Goal: Task Accomplishment & Management: Manage account settings

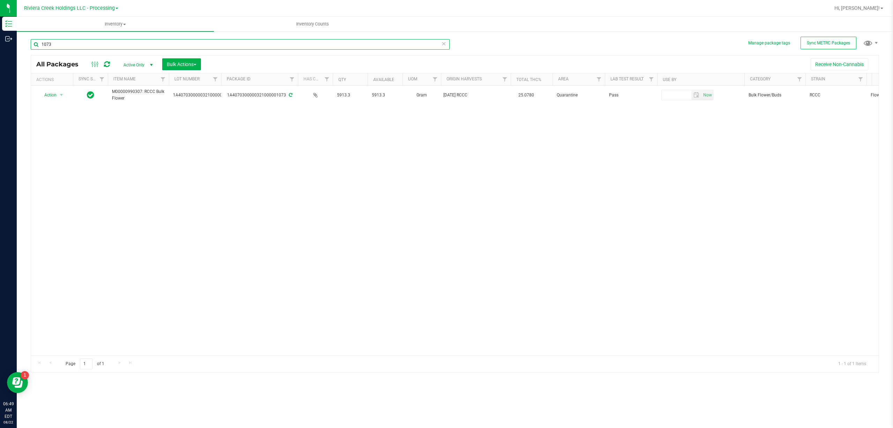
click at [60, 45] on input "1073" at bounding box center [240, 44] width 419 height 10
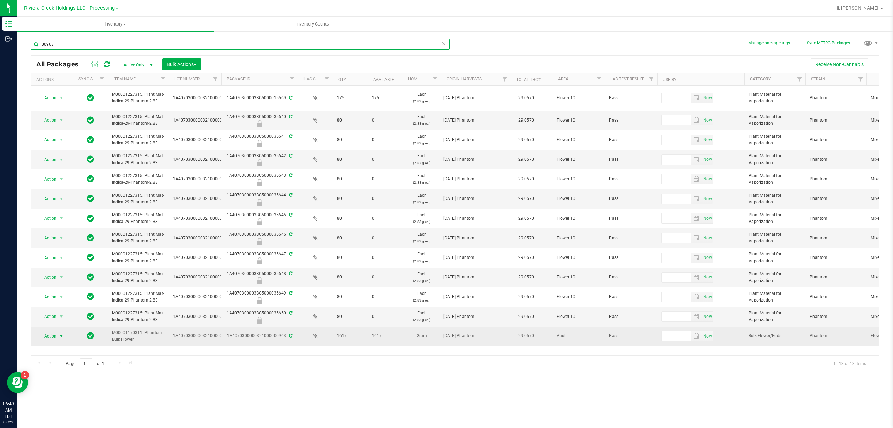
type input "00963"
click at [57, 337] on span "Action" at bounding box center [47, 336] width 19 height 10
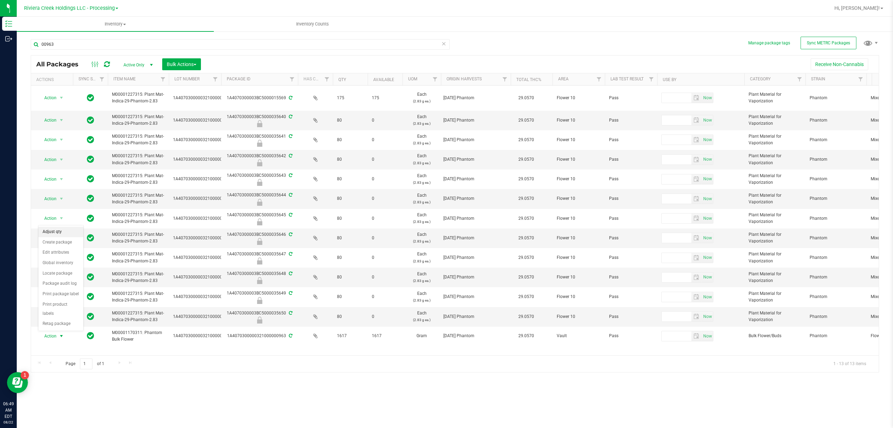
click at [64, 229] on li "Adjust qty" at bounding box center [60, 231] width 45 height 10
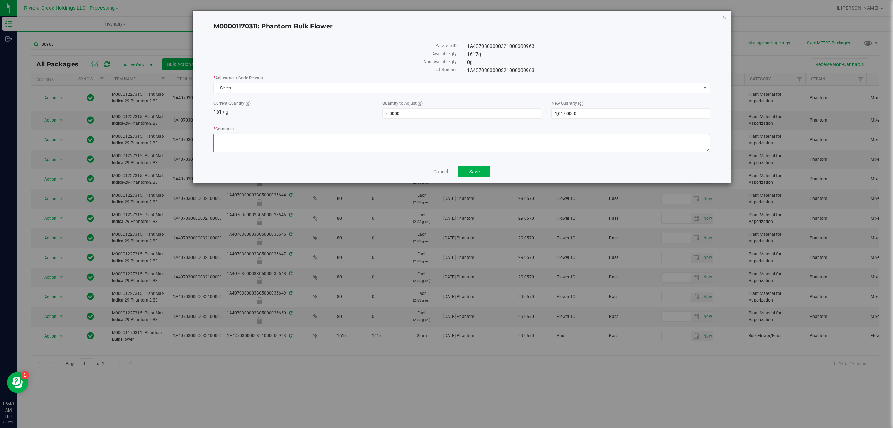
click at [275, 151] on textarea "* Comment" at bounding box center [462, 143] width 497 height 18
click at [274, 143] on textarea "* Comment" at bounding box center [462, 143] width 497 height 18
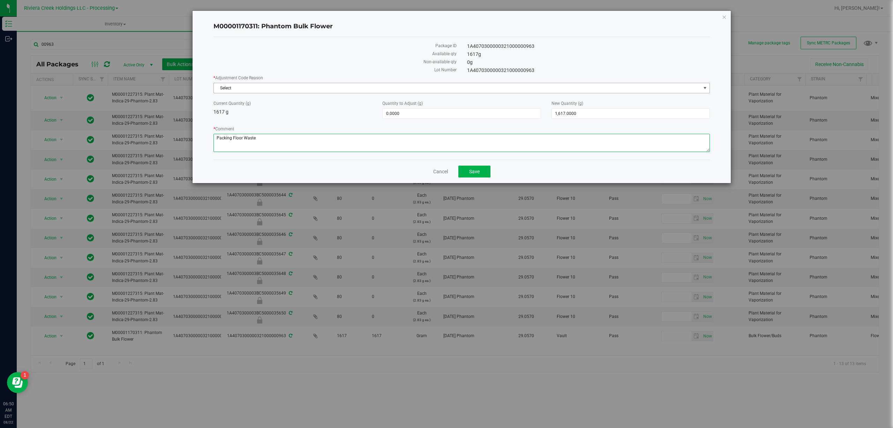
type textarea "Packing Floor Waste"
click at [285, 86] on span "Select" at bounding box center [457, 88] width 487 height 10
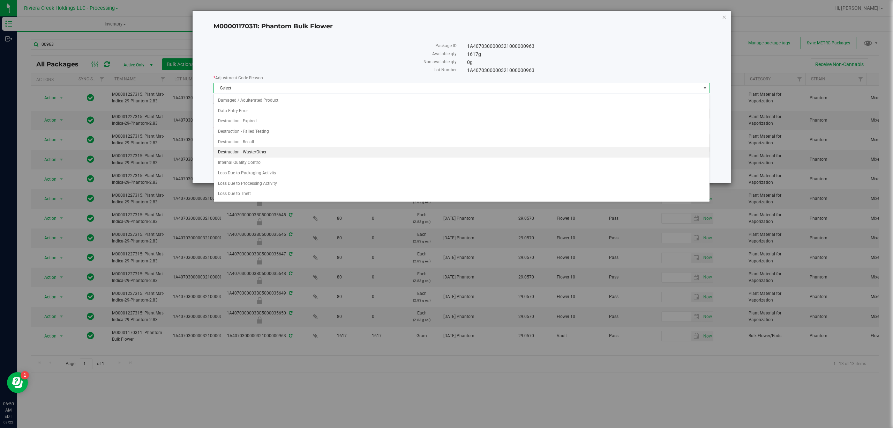
click at [270, 150] on li "Destruction - Waste/Other" at bounding box center [462, 152] width 496 height 10
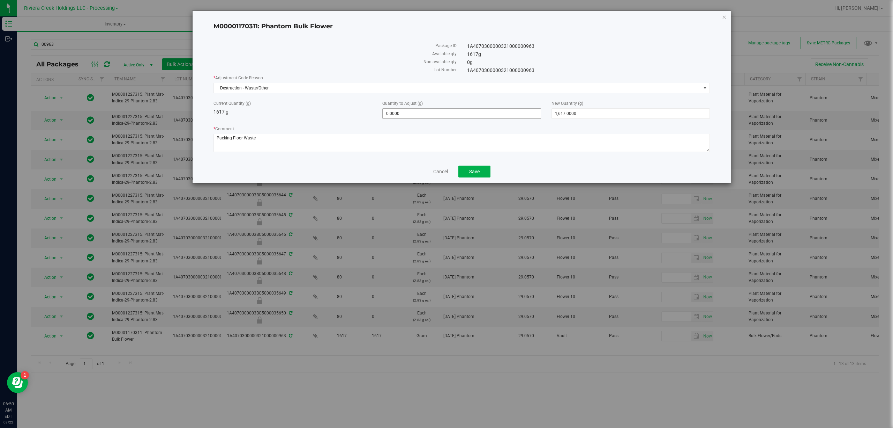
click at [424, 108] on span "0.0000 0" at bounding box center [461, 113] width 158 height 10
click at [424, 118] on span "0.0000 0" at bounding box center [461, 113] width 158 height 10
click at [424, 118] on input "0" at bounding box center [462, 114] width 158 height 10
type input "-2.46"
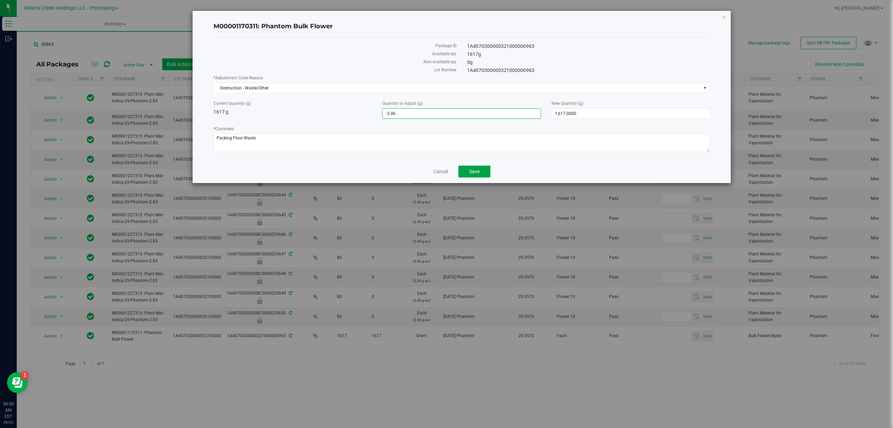
type input "-2.4600"
type input "1,614.5400"
click at [472, 174] on span "Save" at bounding box center [474, 172] width 10 height 6
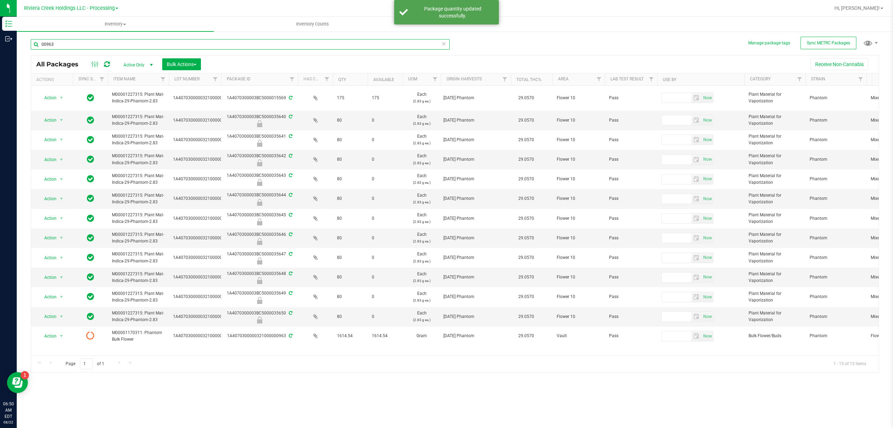
click at [198, 40] on input "00963" at bounding box center [240, 44] width 419 height 10
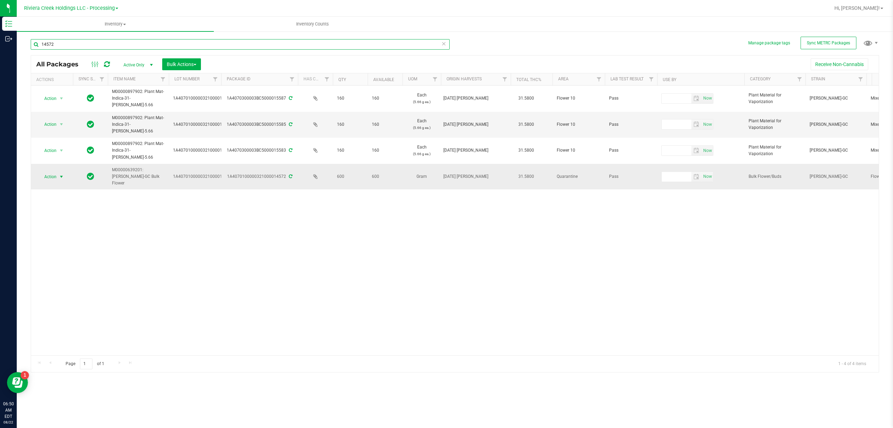
type input "14572"
click at [57, 176] on span "Action" at bounding box center [47, 177] width 19 height 10
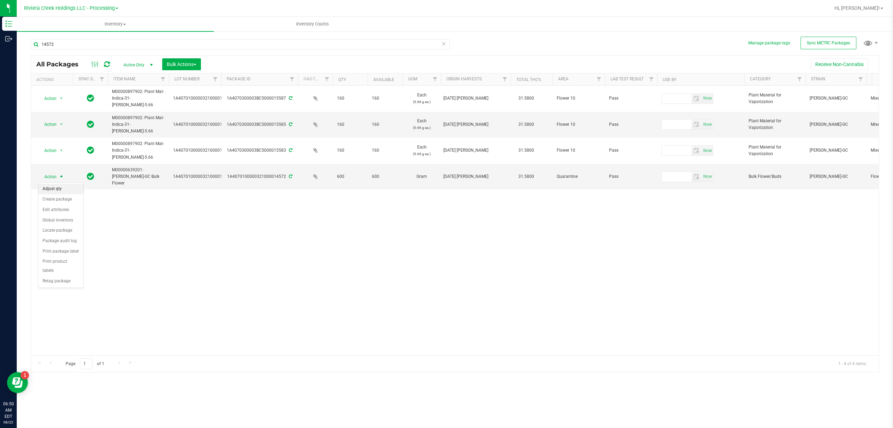
click at [59, 186] on li "Adjust qty" at bounding box center [60, 189] width 45 height 10
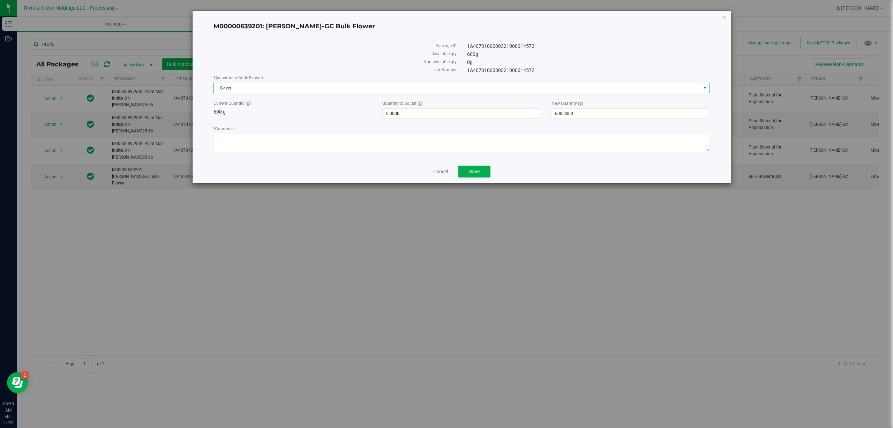
click at [327, 87] on span "Select" at bounding box center [457, 88] width 487 height 10
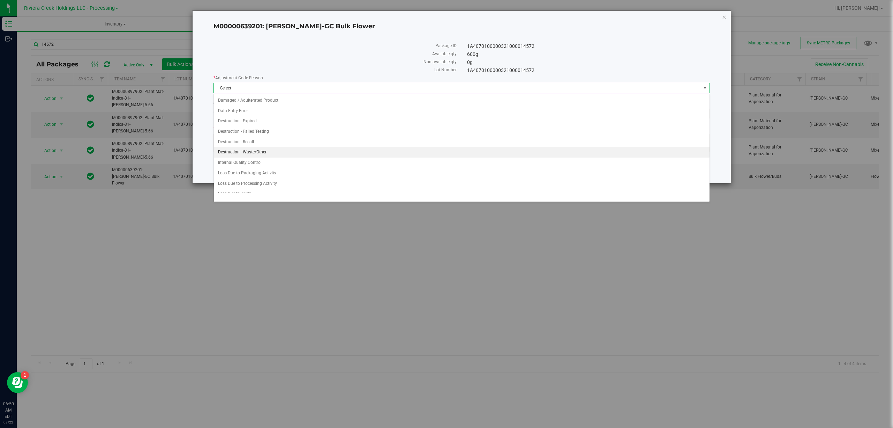
click at [271, 153] on li "Destruction - Waste/Other" at bounding box center [462, 152] width 496 height 10
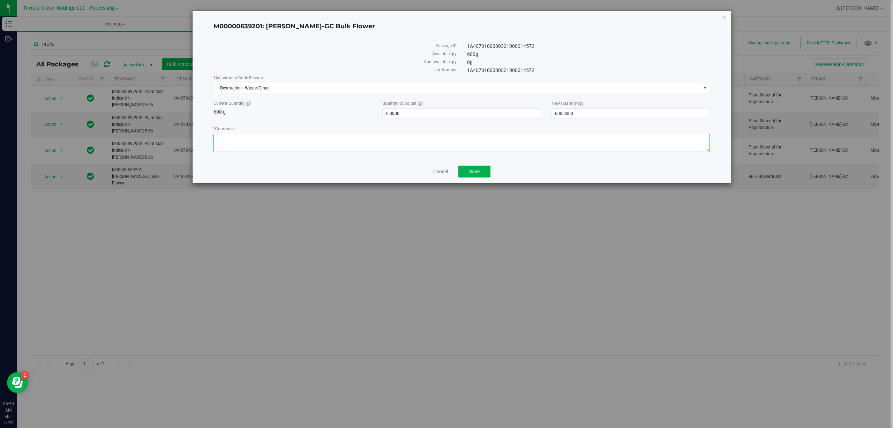
drag, startPoint x: 277, startPoint y: 133, endPoint x: 254, endPoint y: 142, distance: 24.1
paste textarea "Packing Floor Waste"
type textarea "Packing Floor Waste"
click at [403, 113] on span "0.0000 0" at bounding box center [461, 113] width 158 height 10
click at [403, 113] on input "0" at bounding box center [462, 114] width 158 height 10
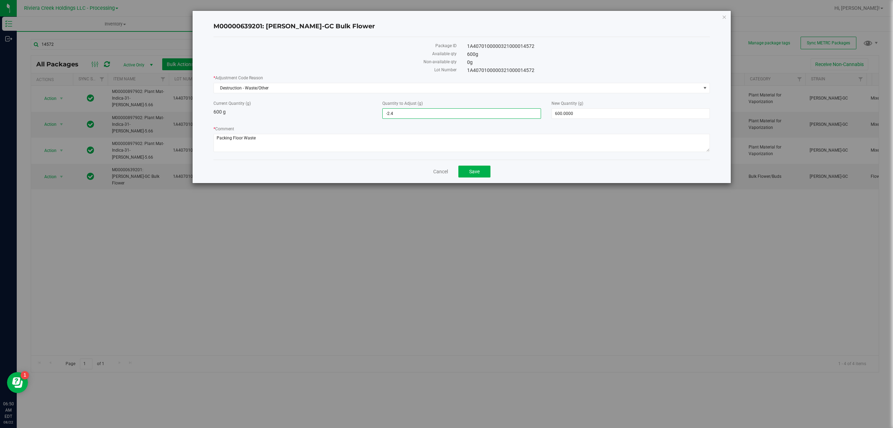
type input "-2.46"
type input "-2.4600"
type input "597.5400"
click at [473, 172] on span "Save" at bounding box center [474, 172] width 10 height 6
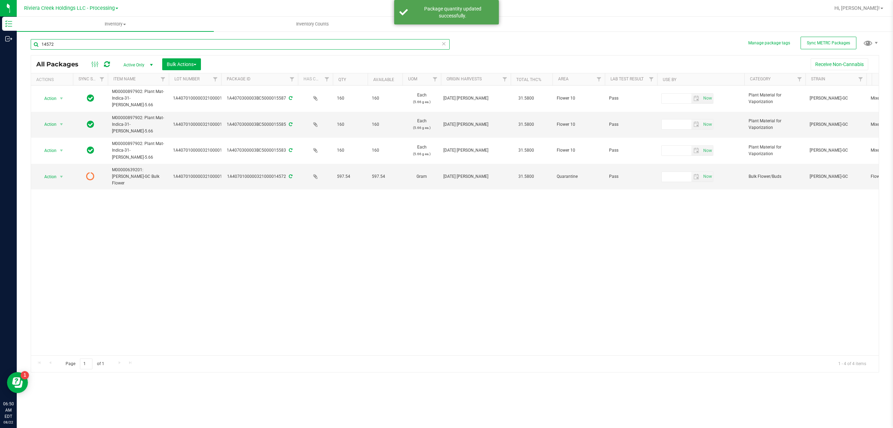
click at [291, 45] on input "14572" at bounding box center [240, 44] width 419 height 10
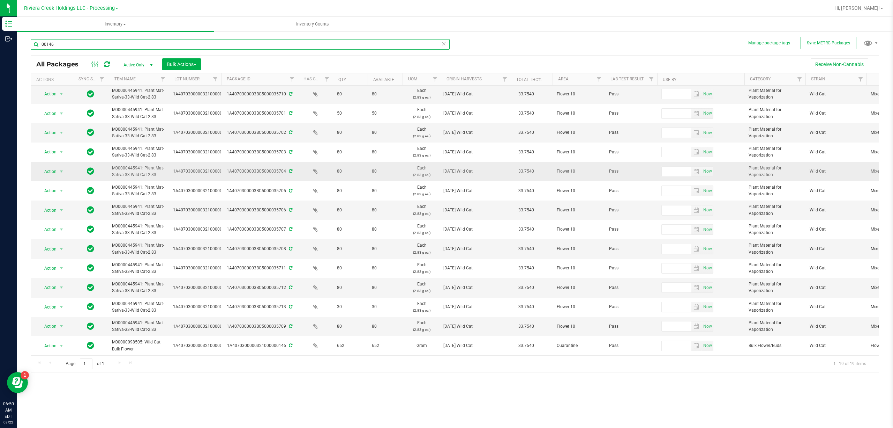
scroll to position [106, 0]
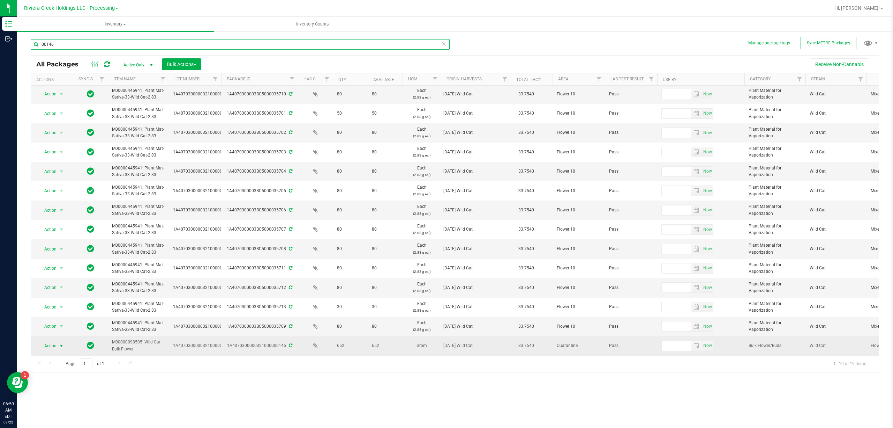
type input "00146"
click at [54, 342] on span "Action" at bounding box center [47, 346] width 19 height 10
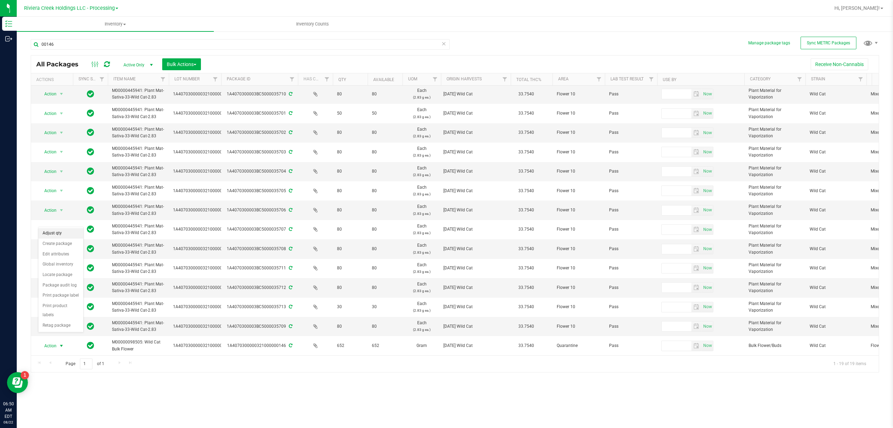
click at [54, 233] on li "Adjust qty" at bounding box center [60, 233] width 45 height 10
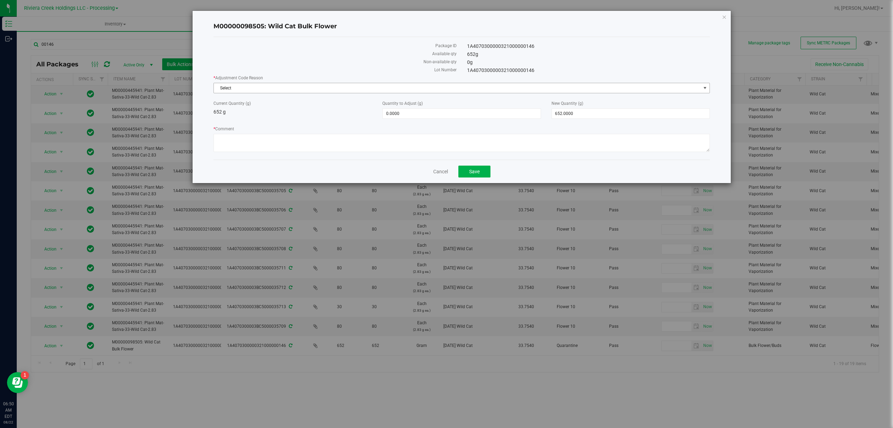
click at [285, 94] on div "* Adjustment Code Reason Select Select Damaged / Adulterated Product Data Entry…" at bounding box center [462, 114] width 497 height 79
click at [283, 88] on span "Select" at bounding box center [457, 88] width 487 height 10
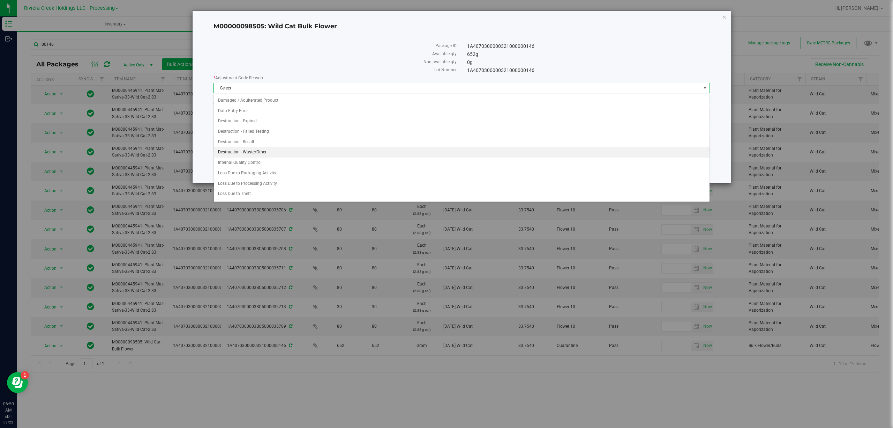
click at [263, 151] on li "Destruction - Waste/Other" at bounding box center [462, 152] width 496 height 10
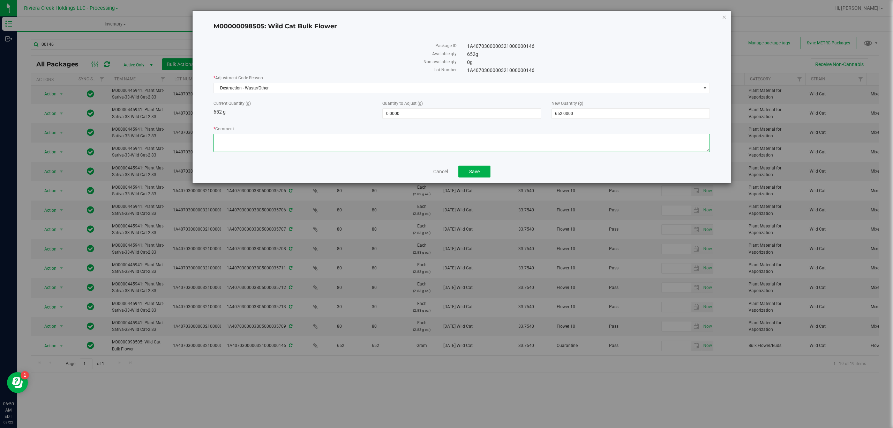
paste textarea "Packing Floor Waste"
type textarea "Packing Floor Waste"
click at [387, 116] on span "0.0000 0" at bounding box center [461, 113] width 158 height 10
click at [387, 116] on input "0" at bounding box center [462, 114] width 158 height 10
type input "-2.46"
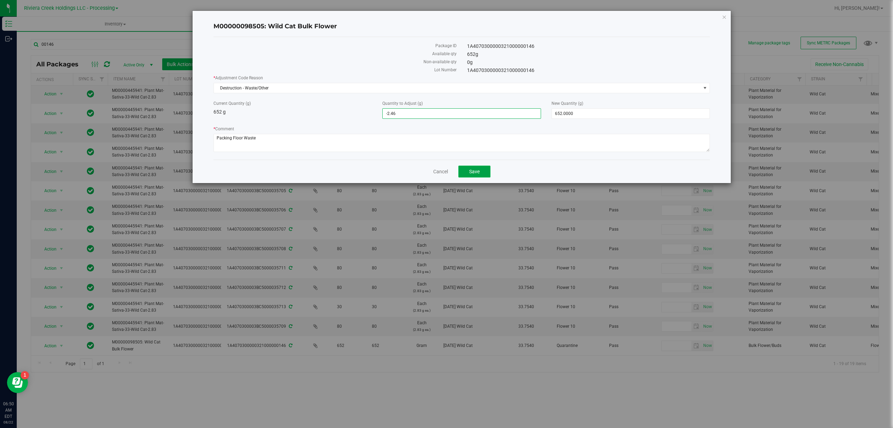
type input "-2.4600"
type input "649.5400"
click at [481, 170] on button "Save" at bounding box center [475, 171] width 32 height 12
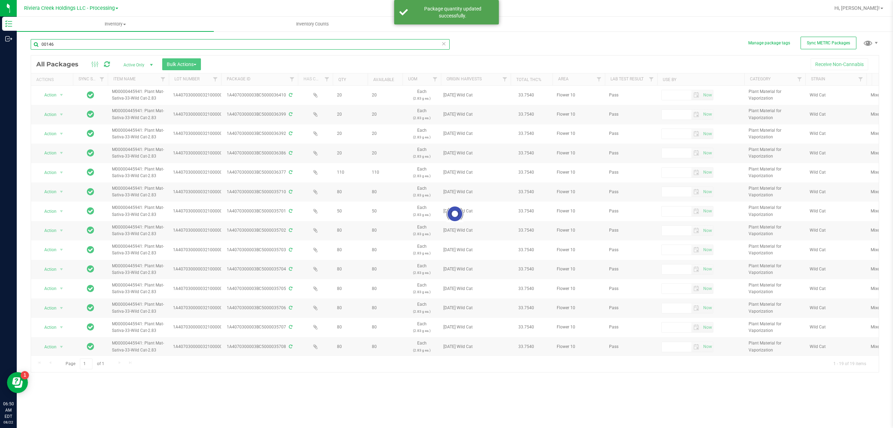
click at [101, 44] on input "00146" at bounding box center [240, 44] width 419 height 10
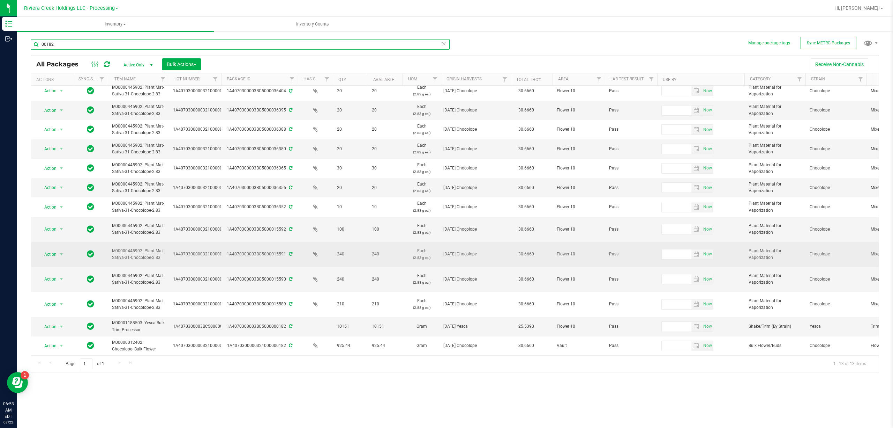
scroll to position [13, 0]
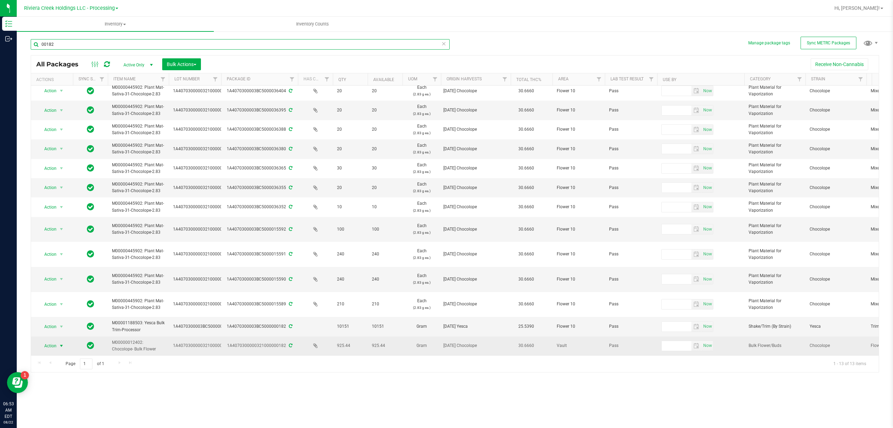
type input "00182"
click at [55, 341] on span "Action" at bounding box center [47, 346] width 19 height 10
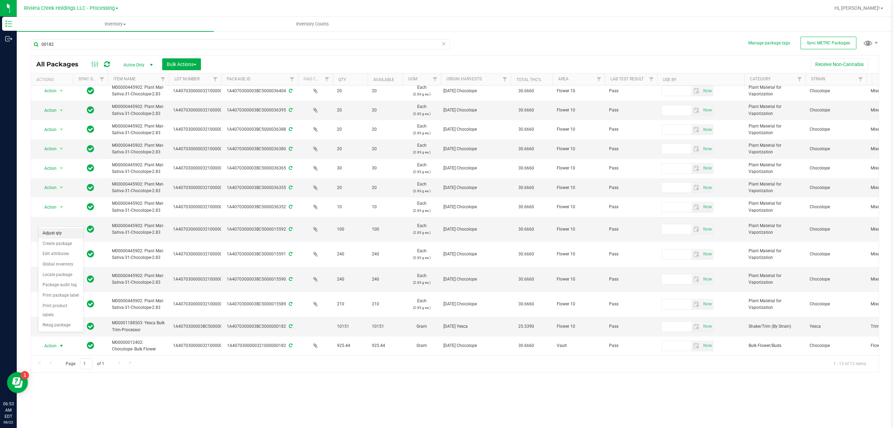
click at [56, 235] on li "Adjust qty" at bounding box center [60, 233] width 45 height 10
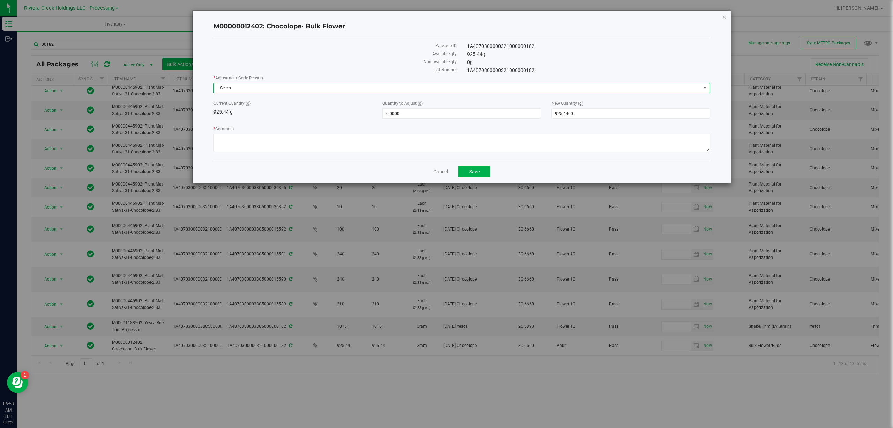
click at [258, 87] on span "Select" at bounding box center [457, 88] width 487 height 10
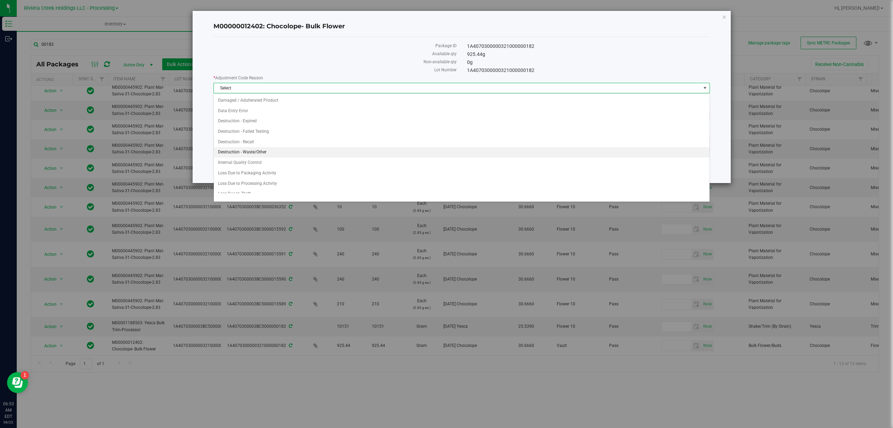
click at [268, 151] on li "Destruction - Waste/Other" at bounding box center [462, 152] width 496 height 10
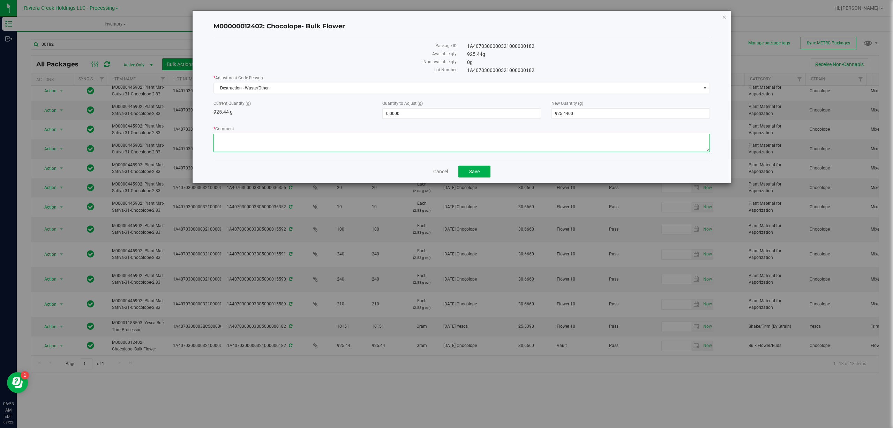
paste textarea "Packing Floor Waste"
type textarea "Packing Floor Waste"
click at [405, 117] on span "0.0000 0" at bounding box center [461, 113] width 158 height 10
click at [405, 117] on input "0" at bounding box center [462, 114] width 158 height 10
type input "-2.46"
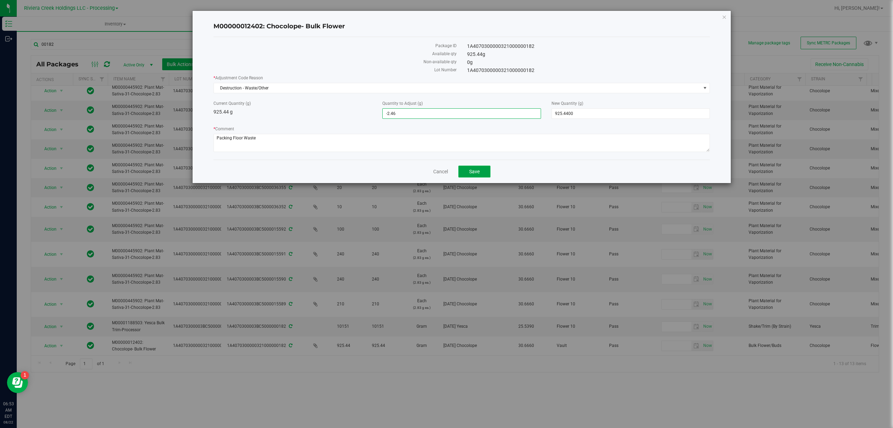
type input "-2.4600"
type input "922.9800"
click at [475, 174] on span "Save" at bounding box center [474, 172] width 10 height 6
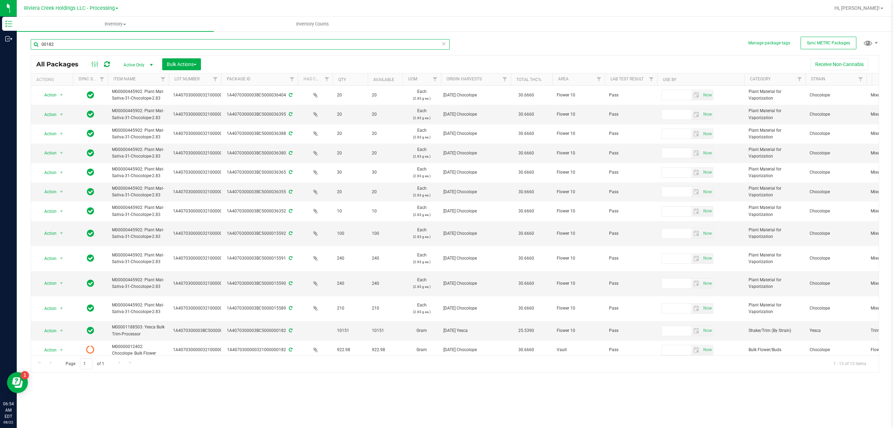
click at [66, 46] on input "00182" at bounding box center [240, 44] width 419 height 10
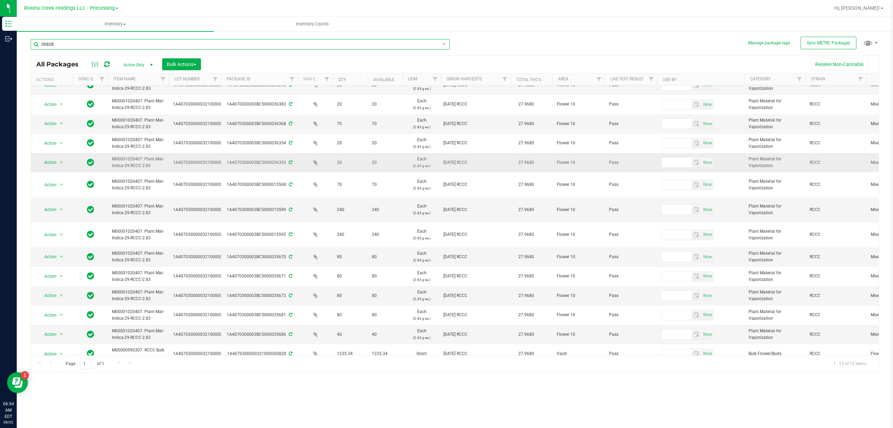
scroll to position [45, 0]
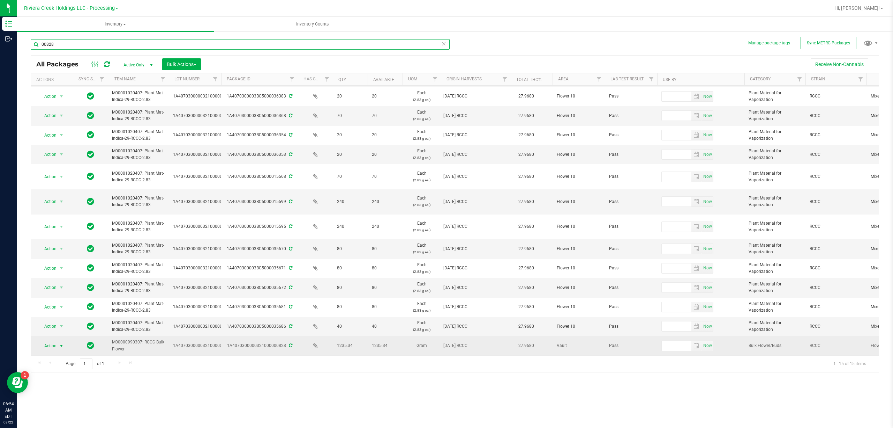
type input "00828"
click at [55, 341] on span "Action" at bounding box center [47, 346] width 19 height 10
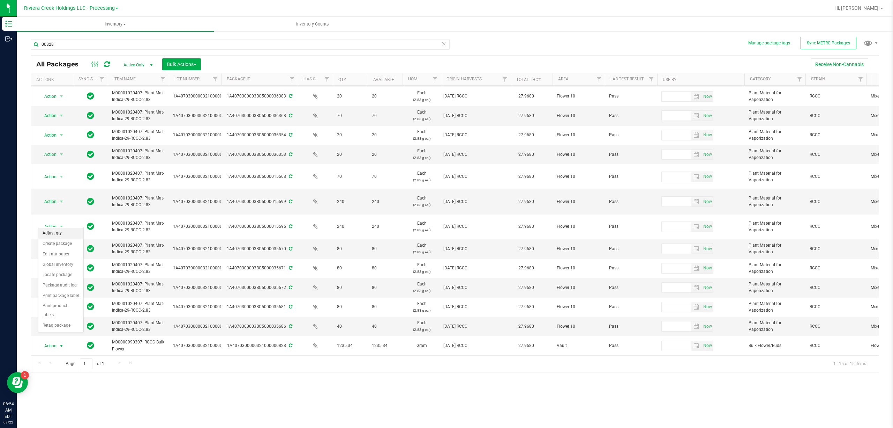
click at [52, 231] on li "Adjust qty" at bounding box center [60, 233] width 45 height 10
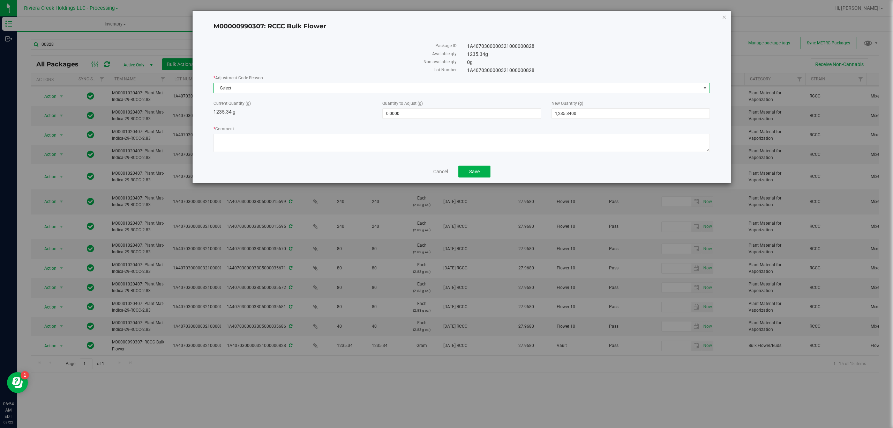
click at [293, 92] on span "Select" at bounding box center [457, 88] width 487 height 10
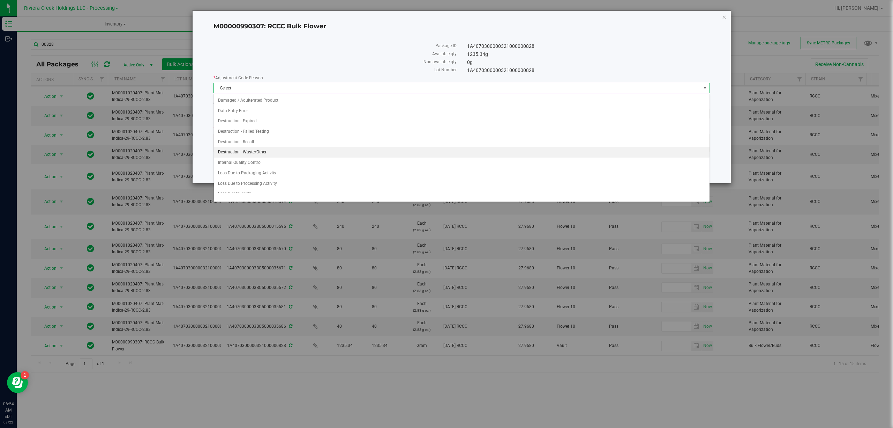
click at [279, 157] on li "Destruction - Waste/Other" at bounding box center [462, 152] width 496 height 10
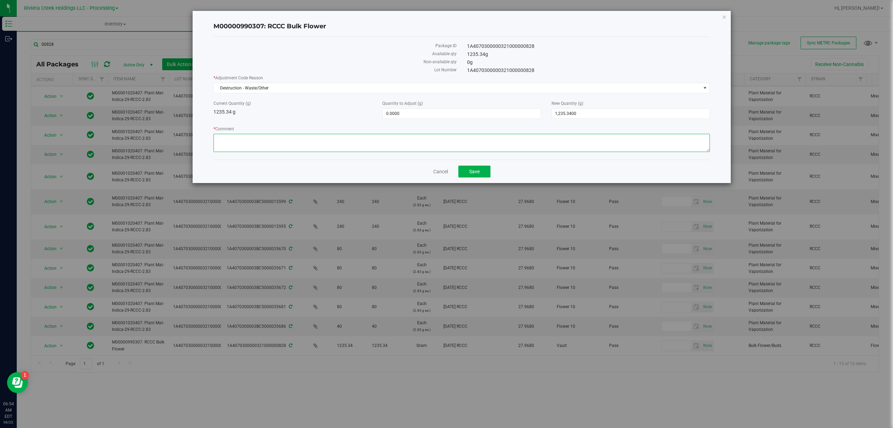
paste textarea "Packing Floor Waste"
type textarea "Packing Floor Waste"
click at [398, 118] on span "0.0000 0" at bounding box center [461, 113] width 158 height 10
click at [398, 118] on input "0" at bounding box center [462, 114] width 158 height 10
type input "-2.46"
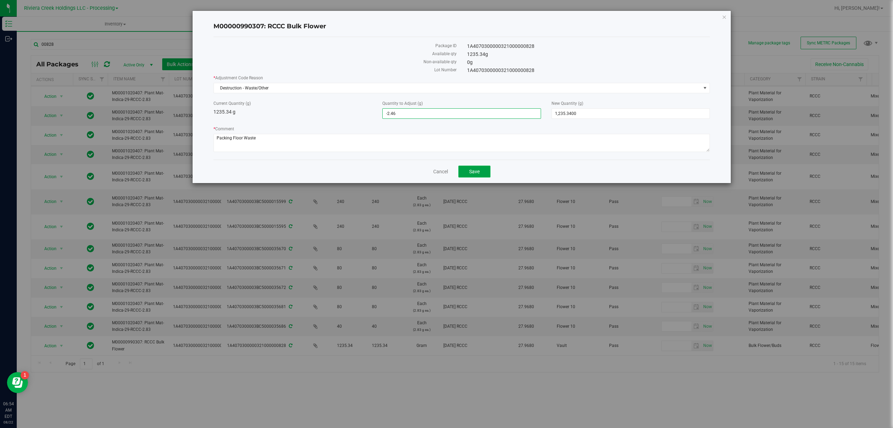
type input "-2.4600"
type input "1,232.8800"
click at [479, 171] on span "Save" at bounding box center [474, 172] width 10 height 6
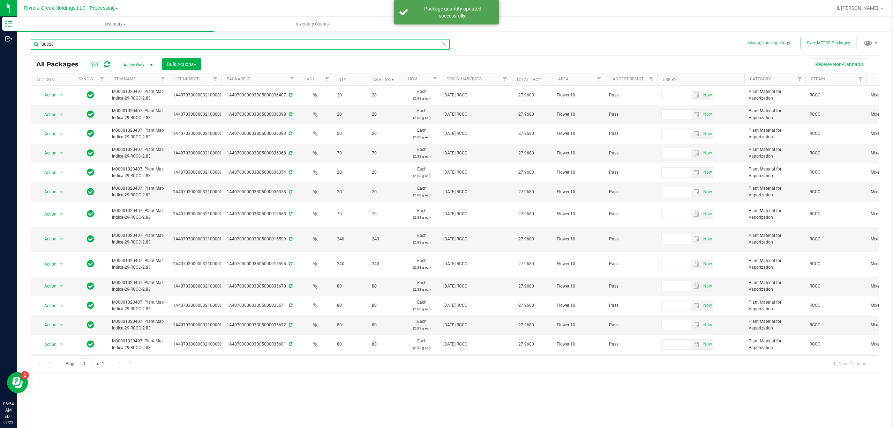
click at [204, 46] on input "00828" at bounding box center [240, 44] width 419 height 10
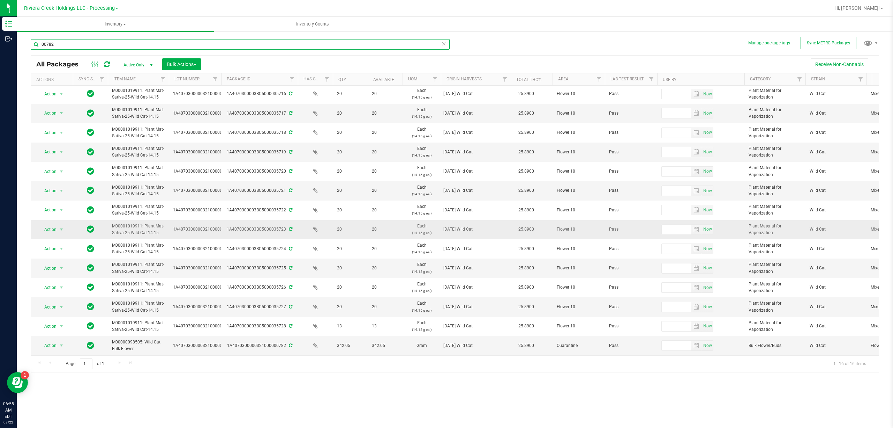
scroll to position [48, 0]
type input "00782"
click at [54, 340] on span "Action" at bounding box center [47, 345] width 19 height 10
click at [57, 226] on div "Action Adjust qty Create package Edit attributes Global inventory Locate packag…" at bounding box center [61, 278] width 46 height 105
click at [56, 230] on li "Adjust qty" at bounding box center [60, 233] width 45 height 10
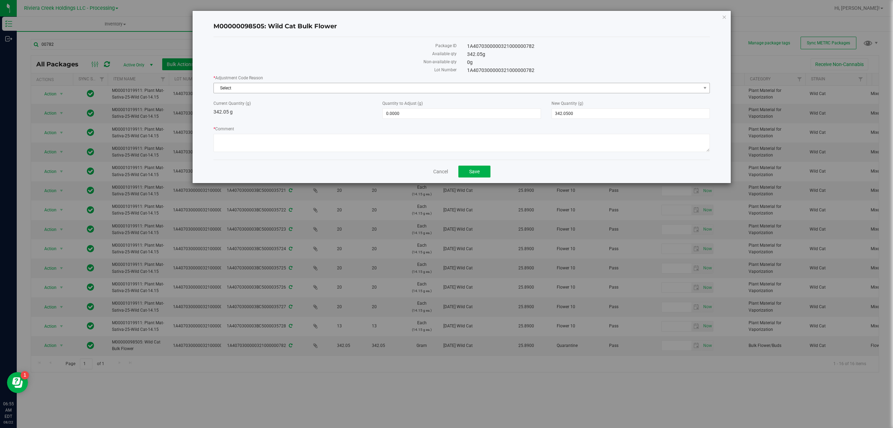
click at [260, 93] on span "Select" at bounding box center [457, 88] width 487 height 10
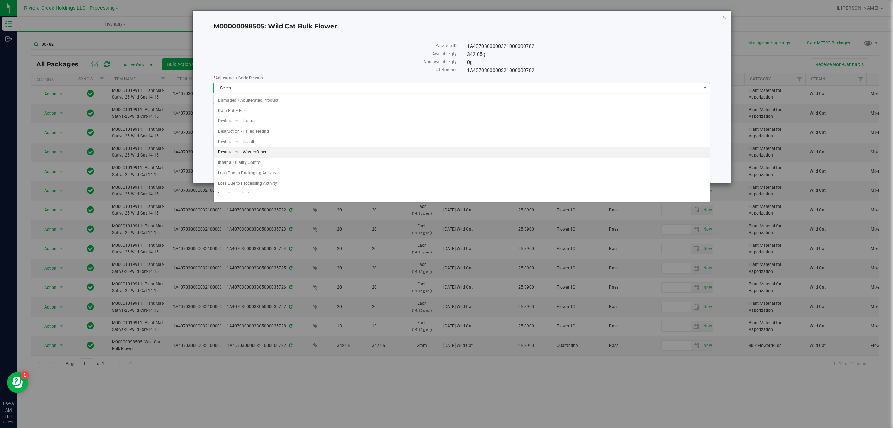
click at [262, 151] on li "Destruction - Waste/Other" at bounding box center [462, 152] width 496 height 10
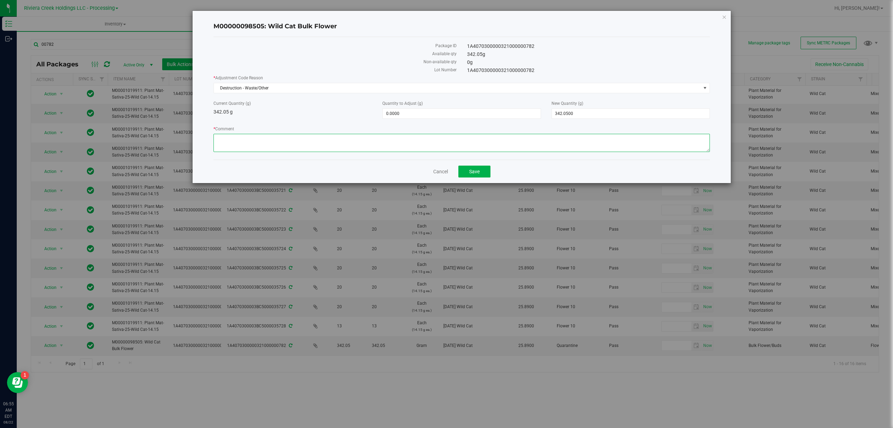
paste textarea "Packing Floor Waste"
type textarea "Packing Floor Waste"
click at [389, 114] on span "0.0000 0" at bounding box center [461, 113] width 158 height 10
click at [389, 114] on input "0" at bounding box center [462, 114] width 158 height 10
type input "-2.46"
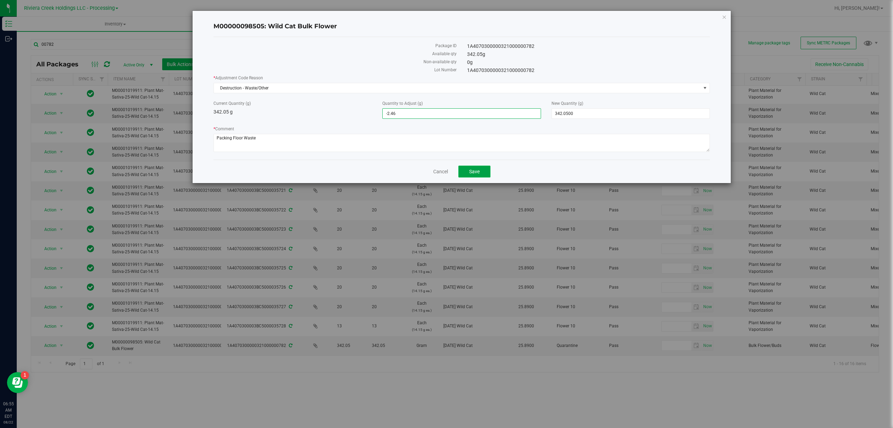
type input "-2.4600"
type input "339.5900"
click at [481, 175] on button "Save" at bounding box center [475, 171] width 32 height 12
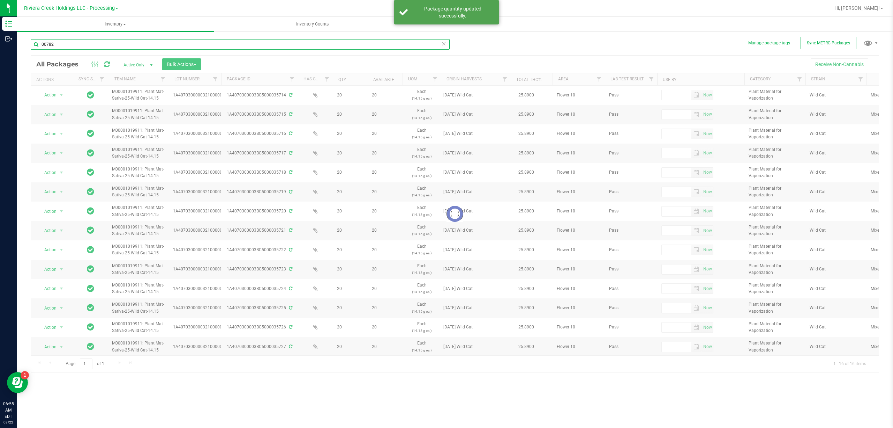
click at [86, 45] on input "00782" at bounding box center [240, 44] width 419 height 10
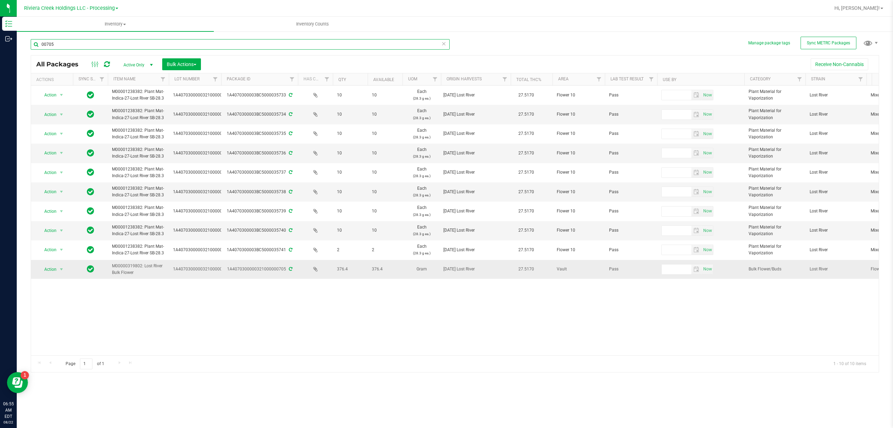
type input "00705"
click at [52, 267] on span "Action" at bounding box center [47, 269] width 19 height 10
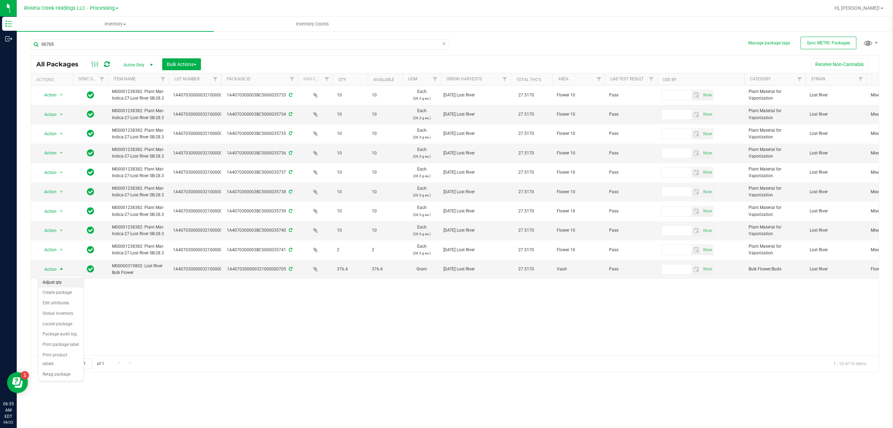
click at [60, 281] on li "Adjust qty" at bounding box center [60, 282] width 45 height 10
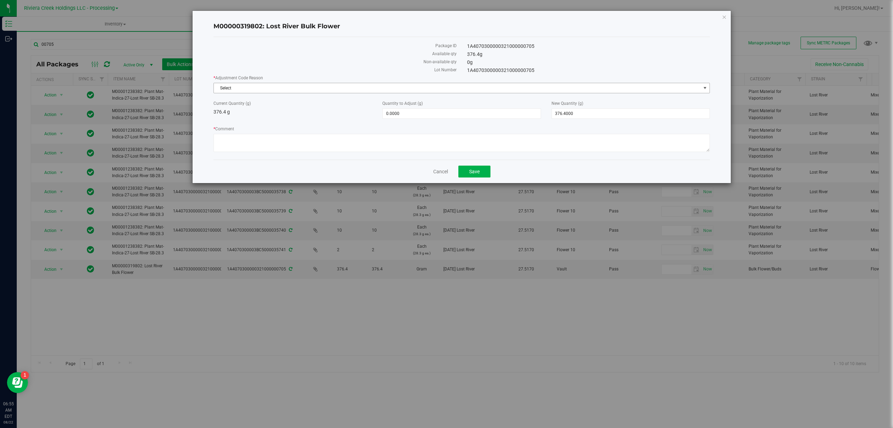
click at [239, 92] on span "Select" at bounding box center [457, 88] width 487 height 10
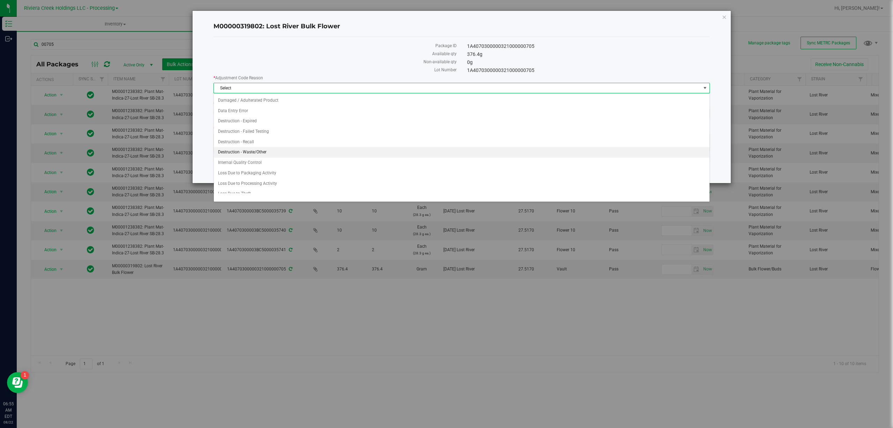
click at [260, 151] on li "Destruction - Waste/Other" at bounding box center [462, 152] width 496 height 10
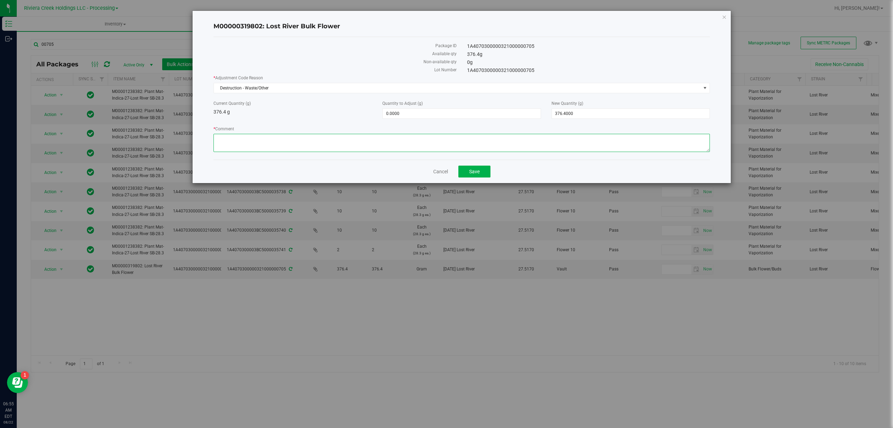
paste textarea "Packing Floor Waste"
type textarea "Packing Floor Waste"
click at [393, 112] on span "0.0000 0" at bounding box center [461, 113] width 158 height 10
click at [393, 112] on input "0" at bounding box center [462, 114] width 158 height 10
type input "-2.46"
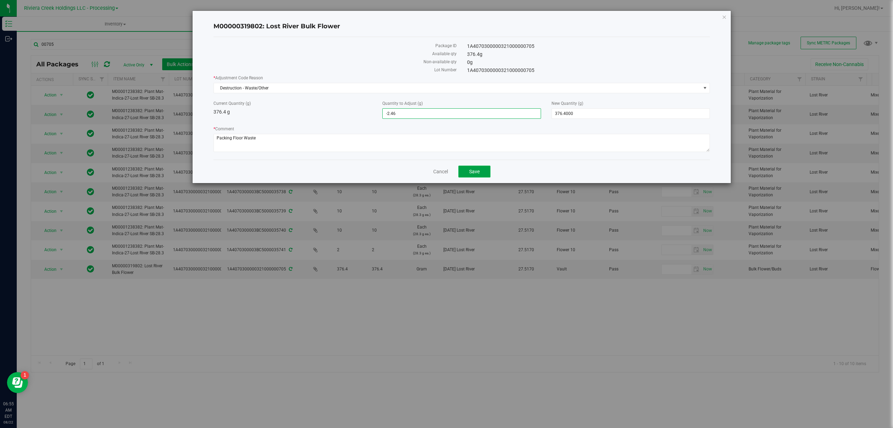
type input "-2.4600"
type input "373.9400"
click at [481, 174] on button "Save" at bounding box center [475, 171] width 32 height 12
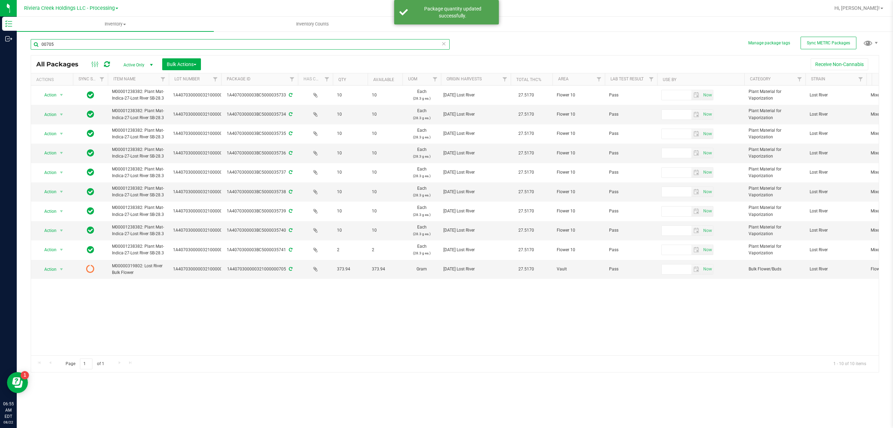
click at [128, 44] on input "00705" at bounding box center [240, 44] width 419 height 10
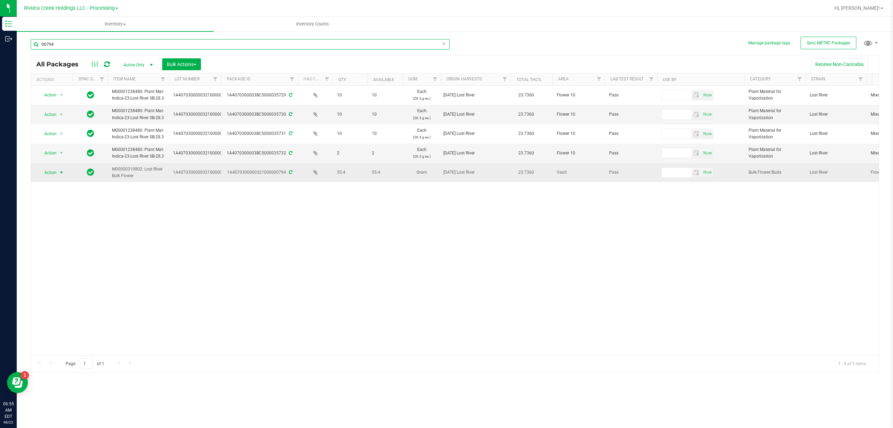
type input "00794"
click at [52, 170] on span "Action" at bounding box center [47, 173] width 19 height 10
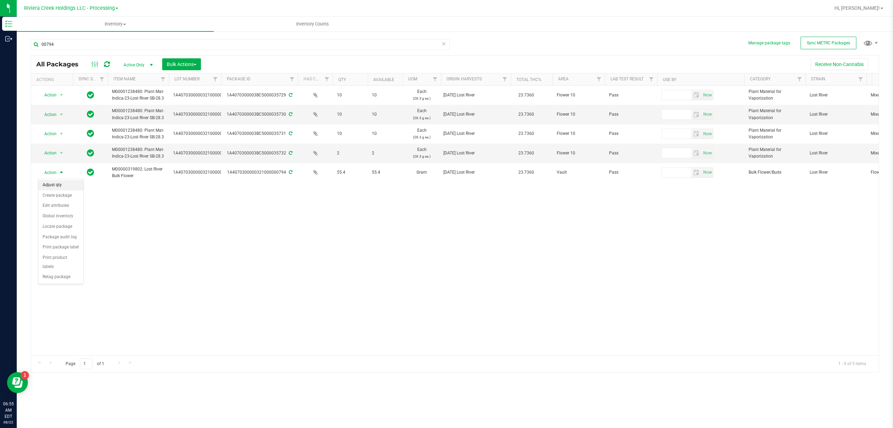
click at [56, 187] on li "Adjust qty" at bounding box center [60, 185] width 45 height 10
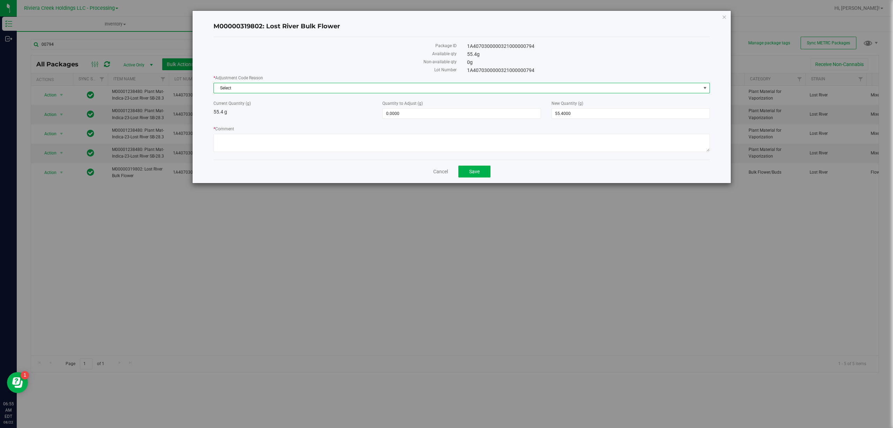
click at [294, 89] on span "Select" at bounding box center [457, 88] width 487 height 10
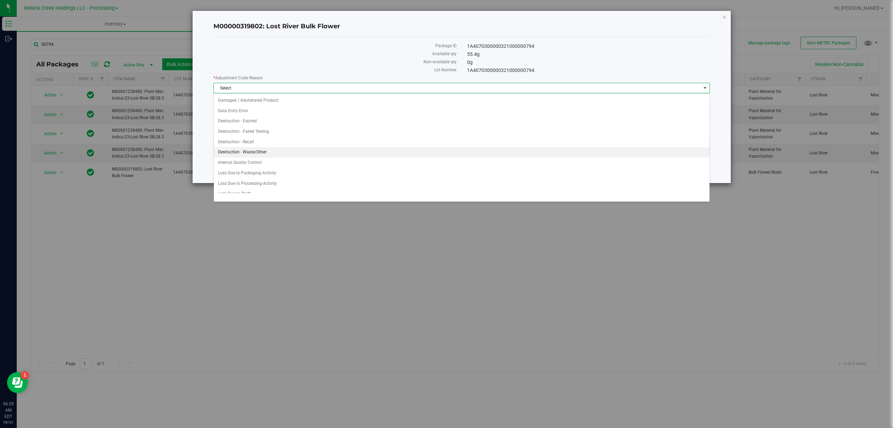
click at [274, 157] on li "Destruction - Waste/Other" at bounding box center [462, 152] width 496 height 10
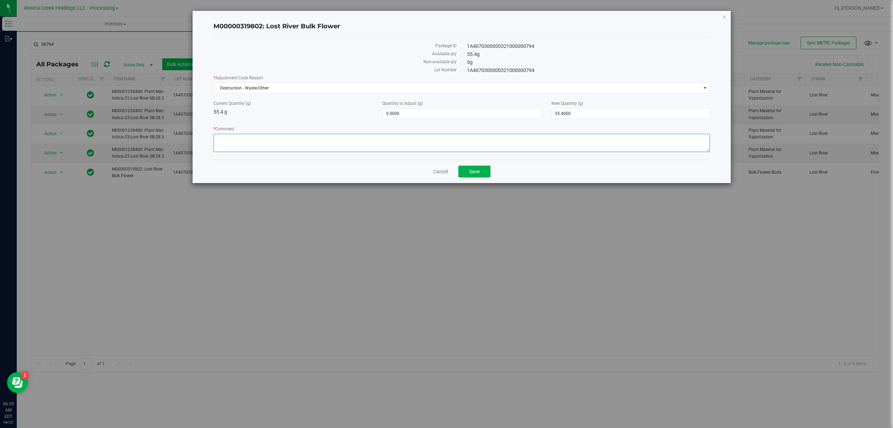
paste textarea "Packing Floor Waste"
type textarea "Packing Floor Waste"
click at [413, 111] on span "0.0000 0" at bounding box center [461, 113] width 158 height 10
click at [413, 111] on input "0" at bounding box center [462, 114] width 158 height 10
type input "-2.46"
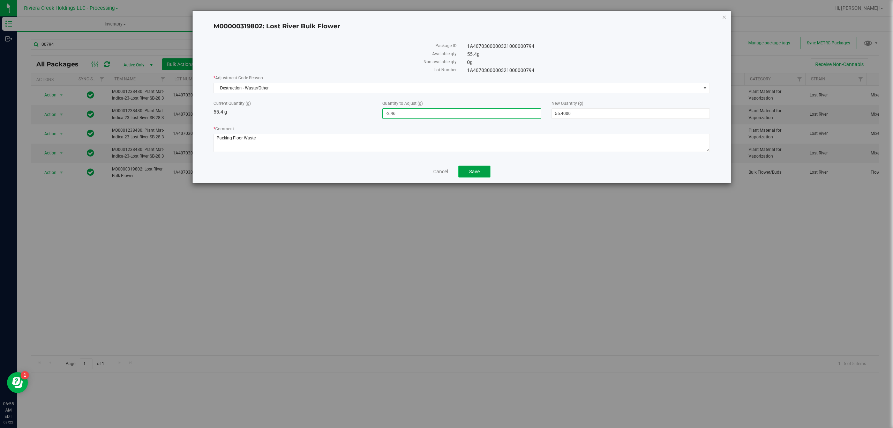
type input "-2.4600"
type input "52.9400"
click at [466, 170] on button "Save" at bounding box center [475, 171] width 32 height 12
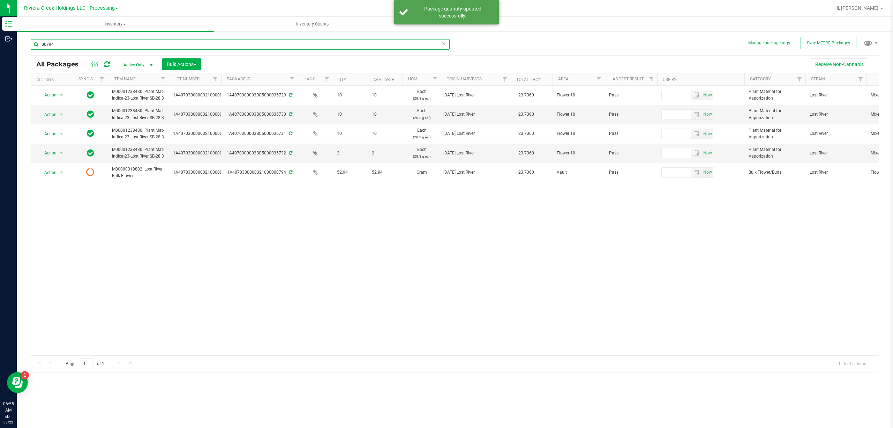
click at [264, 46] on input "00794" at bounding box center [240, 44] width 419 height 10
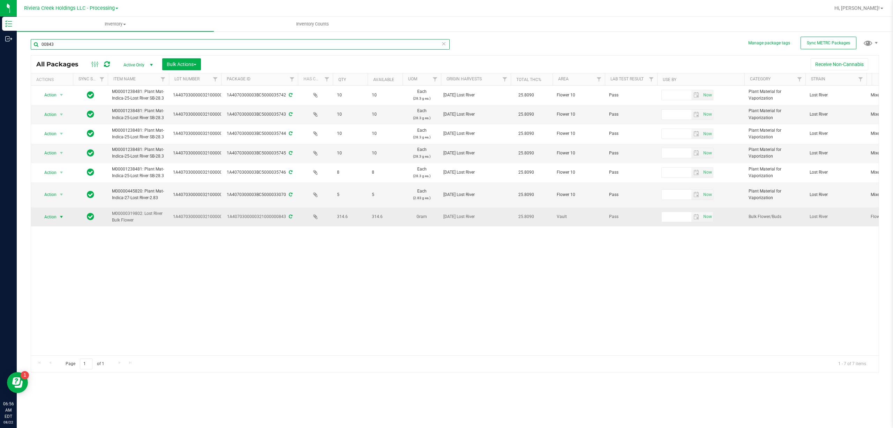
type input "00843"
click at [59, 218] on span "select" at bounding box center [62, 217] width 6 height 6
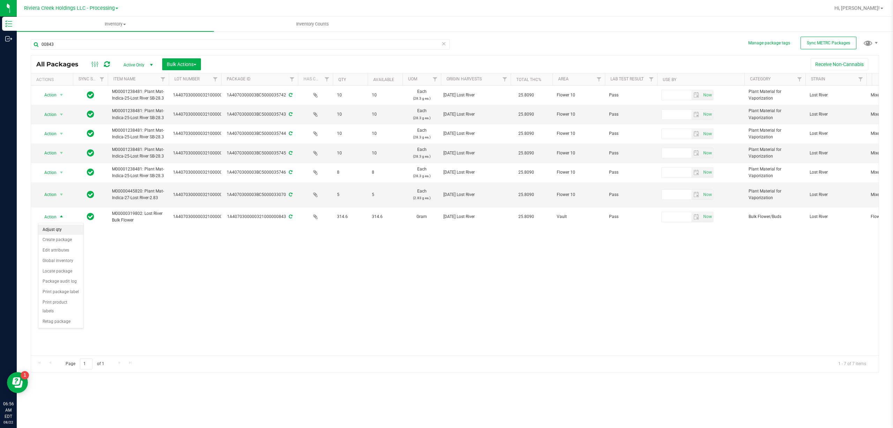
click at [61, 228] on li "Adjust qty" at bounding box center [60, 229] width 45 height 10
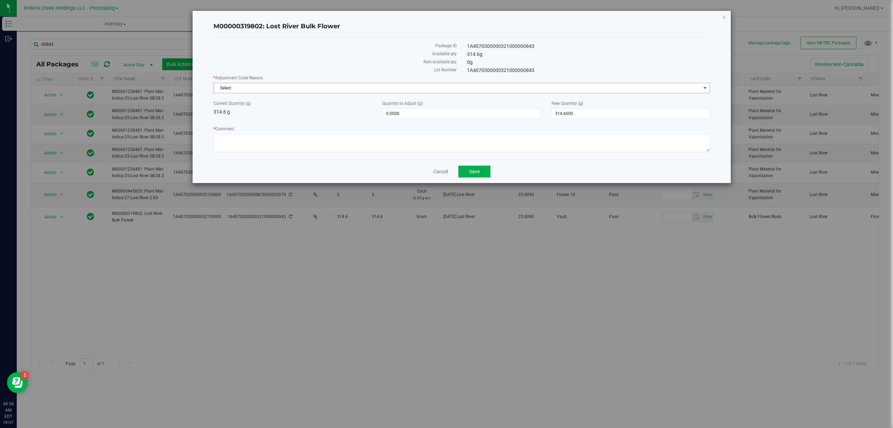
click at [236, 92] on span "Select" at bounding box center [457, 88] width 487 height 10
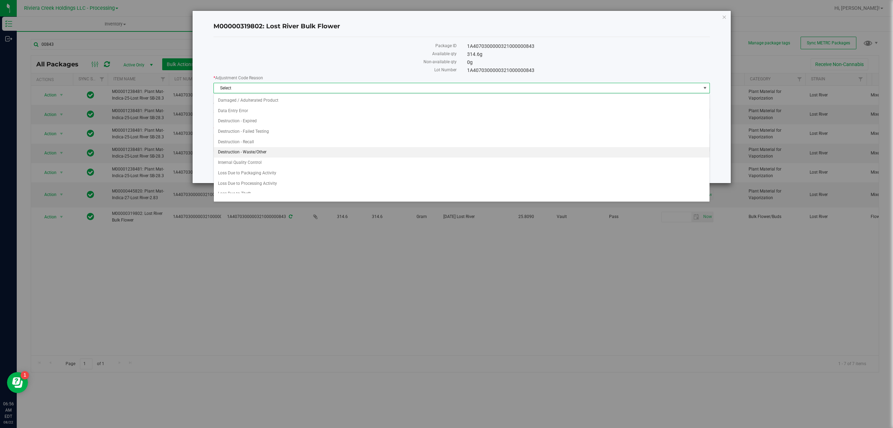
click at [280, 148] on li "Destruction - Waste/Other" at bounding box center [462, 152] width 496 height 10
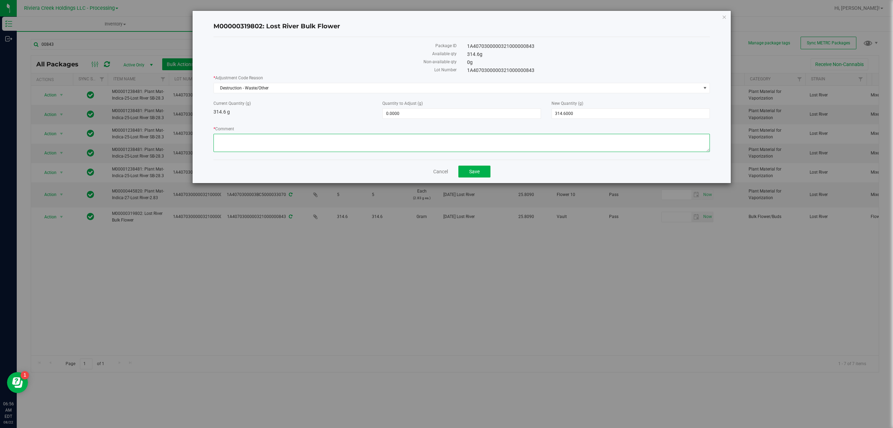
paste textarea "Packing Floor Waste"
type textarea "Packing Floor Waste"
click at [413, 118] on span "0.0000 0" at bounding box center [461, 113] width 158 height 10
click at [413, 118] on input "0" at bounding box center [462, 114] width 158 height 10
type input "-2.46"
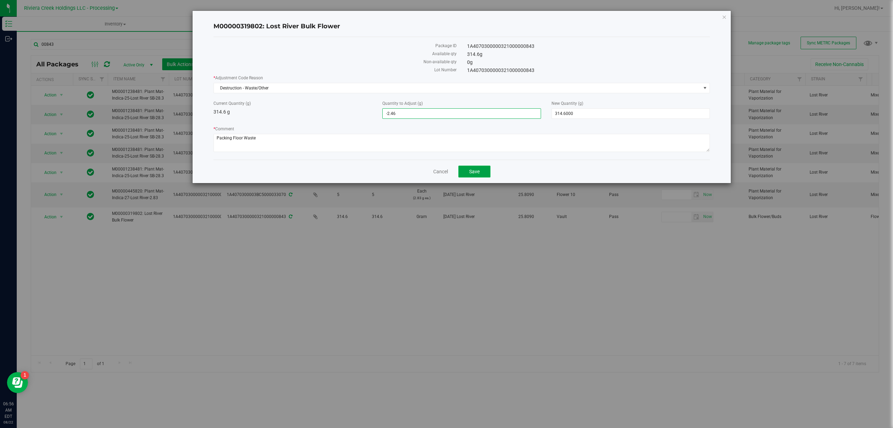
type input "-2.4600"
type input "312.1400"
click at [484, 171] on button "Save" at bounding box center [475, 171] width 32 height 12
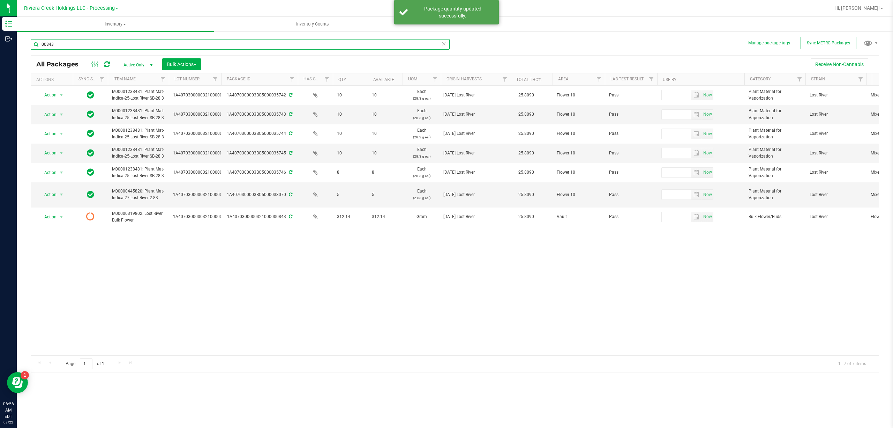
click at [163, 40] on input "00843" at bounding box center [240, 44] width 419 height 10
click at [163, 41] on input "00843" at bounding box center [240, 44] width 419 height 10
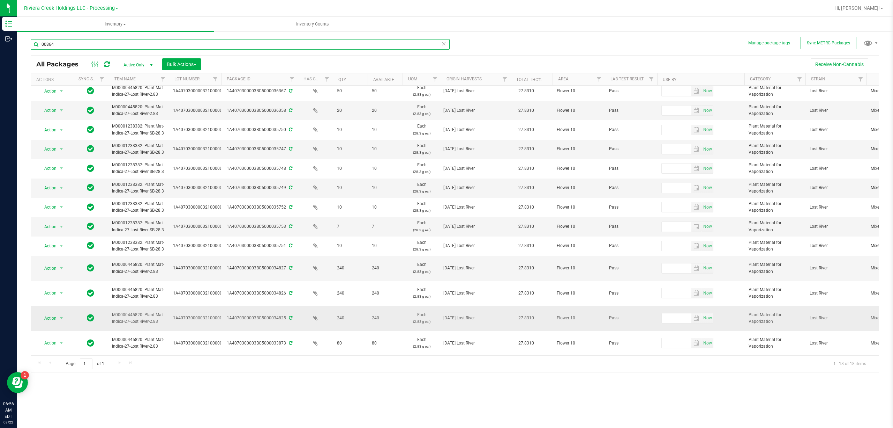
scroll to position [110, 0]
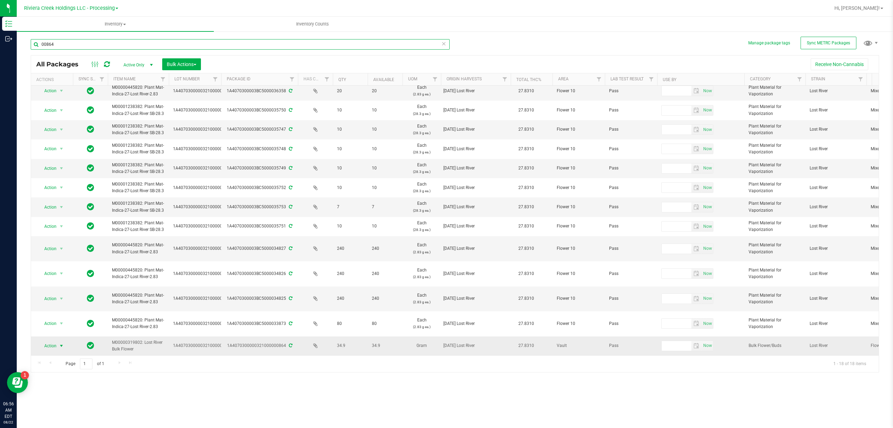
type input "00864"
click at [52, 341] on span "Action" at bounding box center [47, 346] width 19 height 10
click at [65, 231] on li "Adjust qty" at bounding box center [60, 233] width 45 height 10
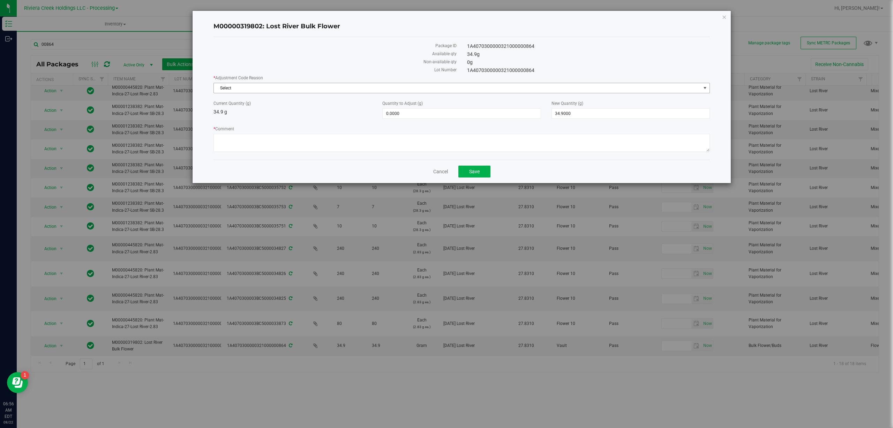
click at [260, 87] on span "Select" at bounding box center [457, 88] width 487 height 10
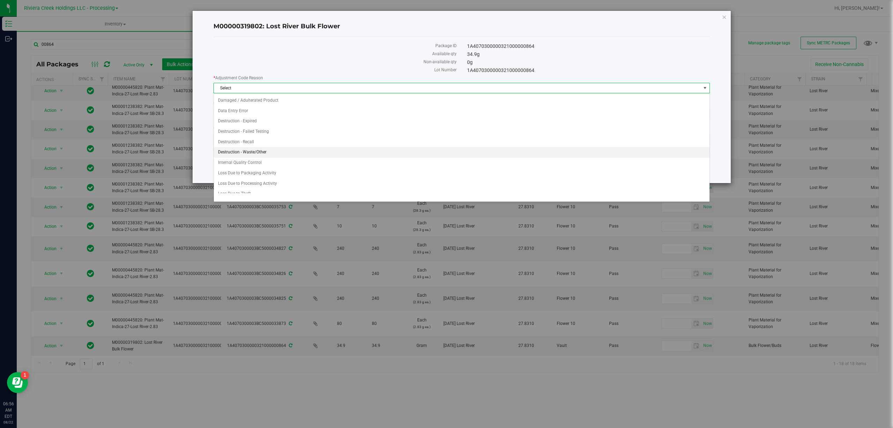
click at [273, 150] on li "Destruction - Waste/Other" at bounding box center [462, 152] width 496 height 10
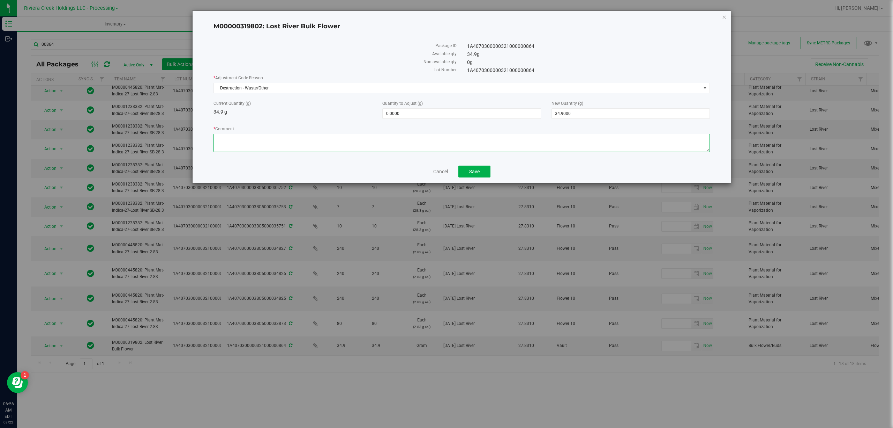
paste textarea "Packing Floor Waste"
type textarea "Packing Floor Waste"
click at [398, 114] on span "0.0000 0" at bounding box center [461, 113] width 158 height 10
click at [398, 114] on input "0" at bounding box center [462, 114] width 158 height 10
type input "-2.46"
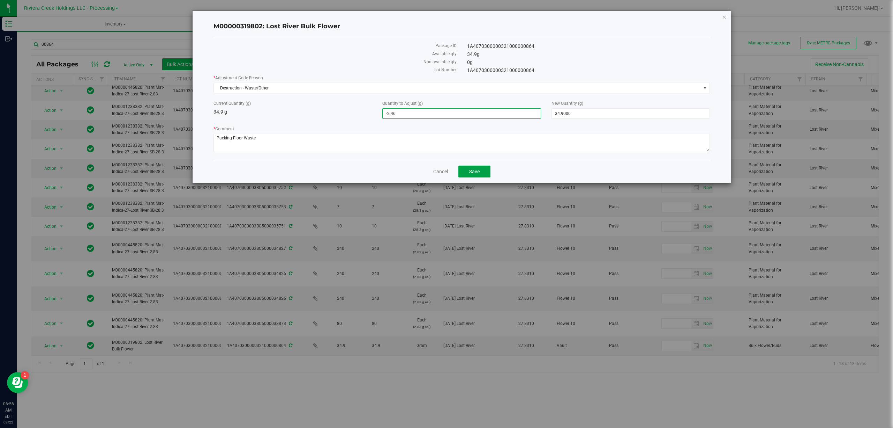
type input "-2.4600"
type input "32.4400"
click at [468, 173] on button "Save" at bounding box center [475, 171] width 32 height 12
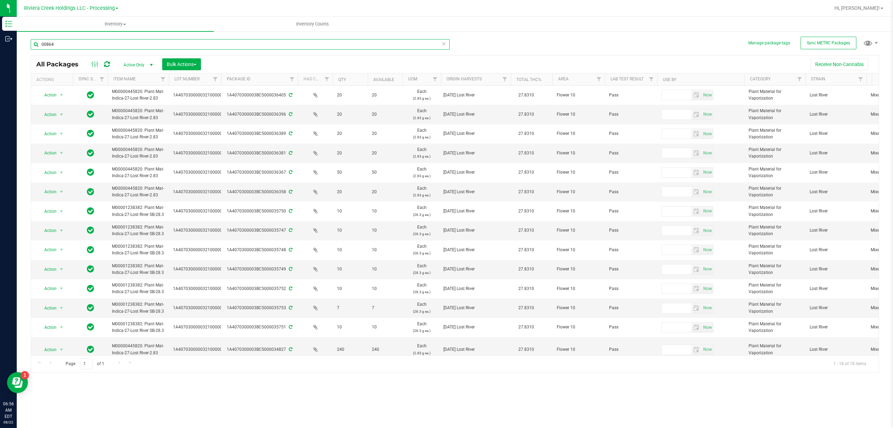
click at [96, 46] on input "00864" at bounding box center [240, 44] width 419 height 10
click at [96, 45] on input "00864" at bounding box center [240, 44] width 419 height 10
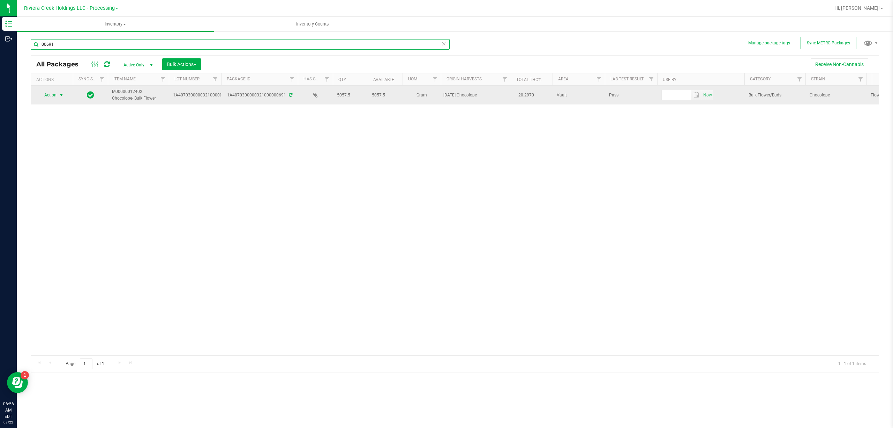
type input "00691"
click at [47, 96] on span "Action" at bounding box center [47, 95] width 19 height 10
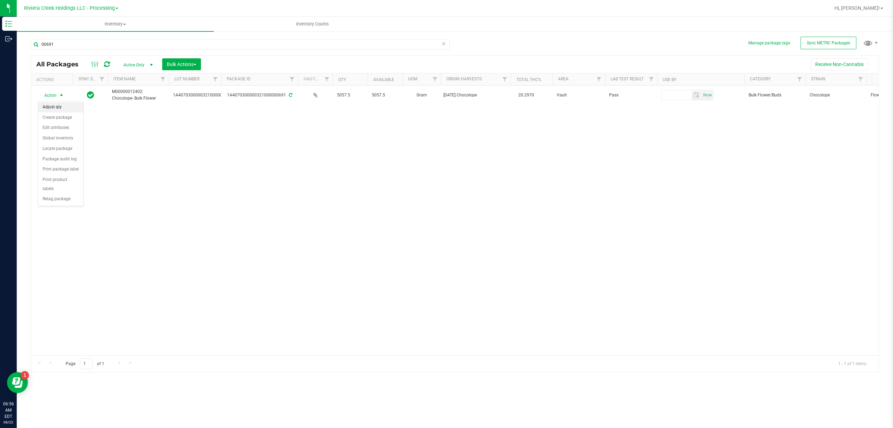
click at [54, 108] on li "Adjust qty" at bounding box center [60, 107] width 45 height 10
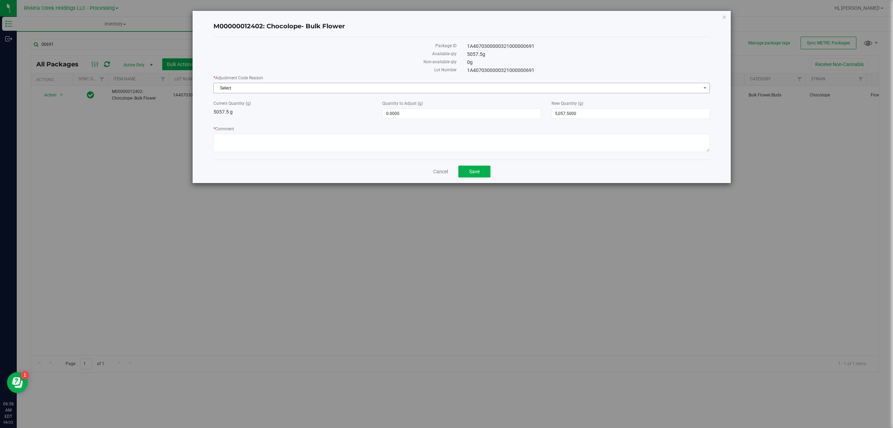
click at [245, 90] on span "Select" at bounding box center [457, 88] width 487 height 10
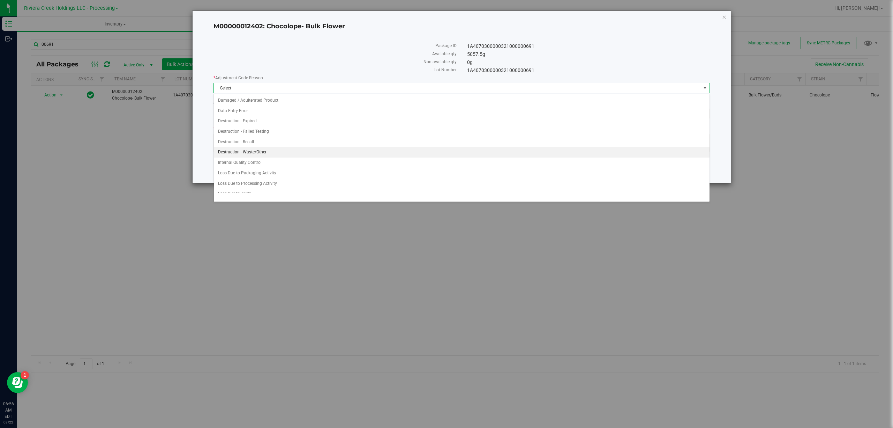
click at [270, 148] on li "Destruction - Waste/Other" at bounding box center [462, 152] width 496 height 10
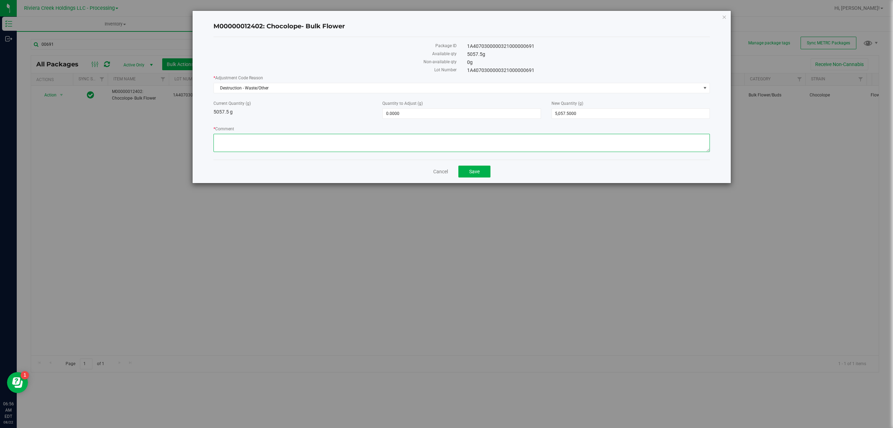
paste textarea "Packing Floor Waste"
type textarea "Packing Floor Waste"
click at [392, 115] on span "0.0000 0" at bounding box center [461, 113] width 158 height 10
click at [392, 115] on input "0" at bounding box center [462, 114] width 158 height 10
type input "-2.46"
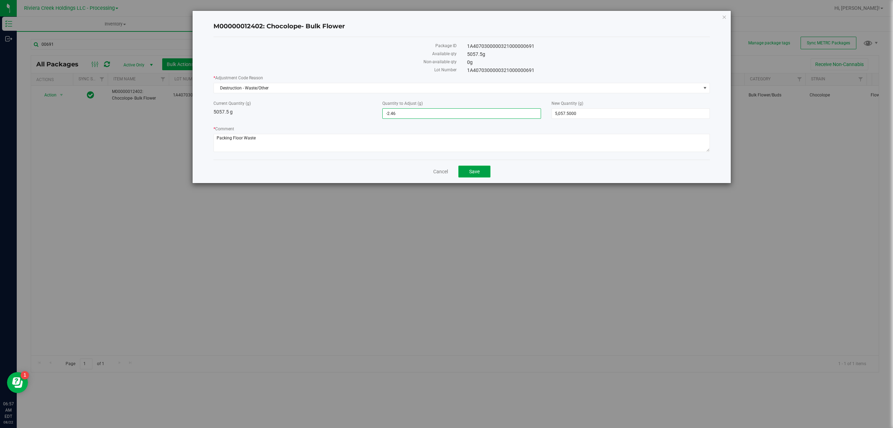
type input "-2.4600"
type input "5,055.0400"
click at [479, 173] on span "Save" at bounding box center [474, 172] width 10 height 6
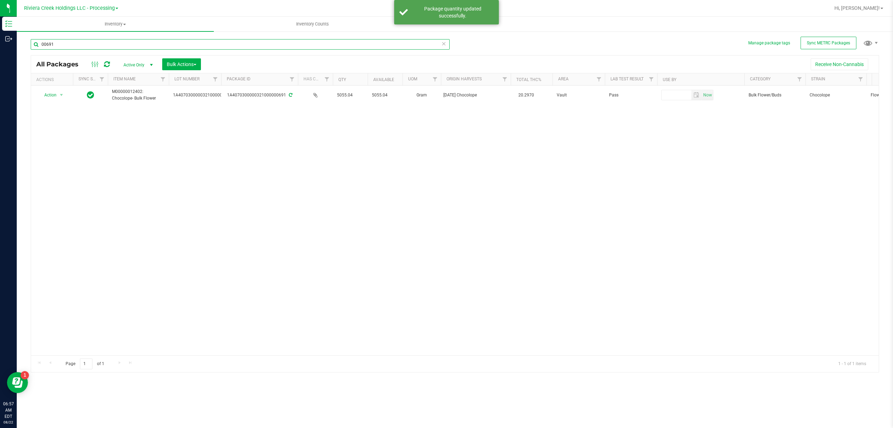
click at [64, 43] on input "00691" at bounding box center [240, 44] width 419 height 10
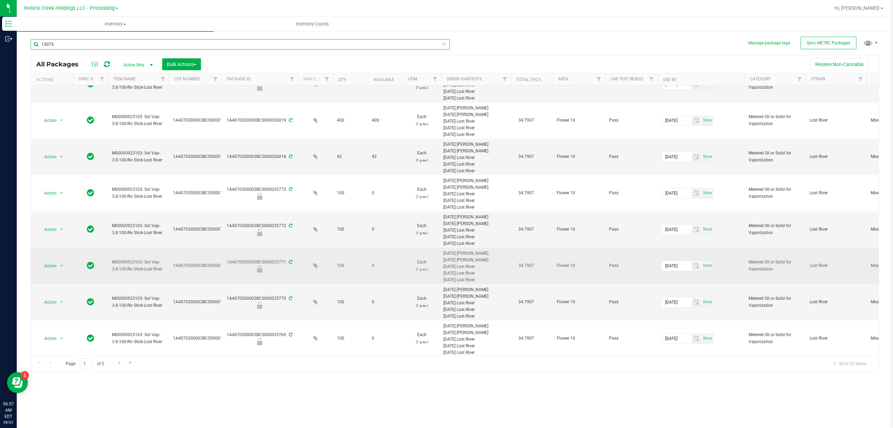
scroll to position [465, 0]
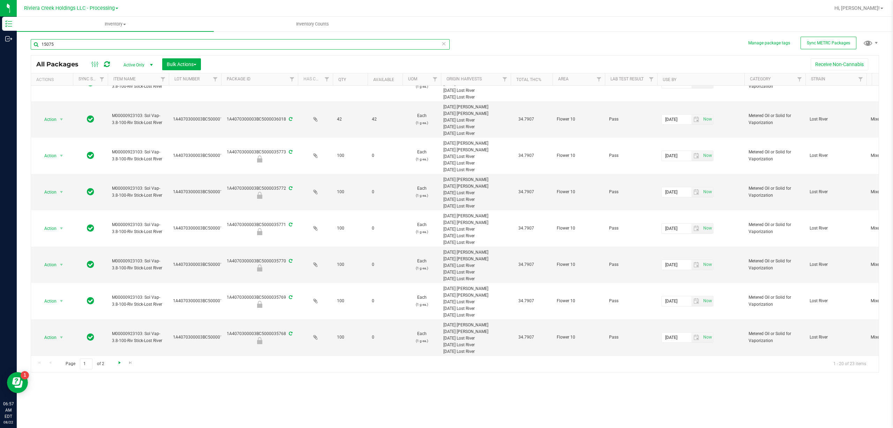
type input "15075"
click at [120, 361] on span "Go to the next page" at bounding box center [120, 362] width 6 height 6
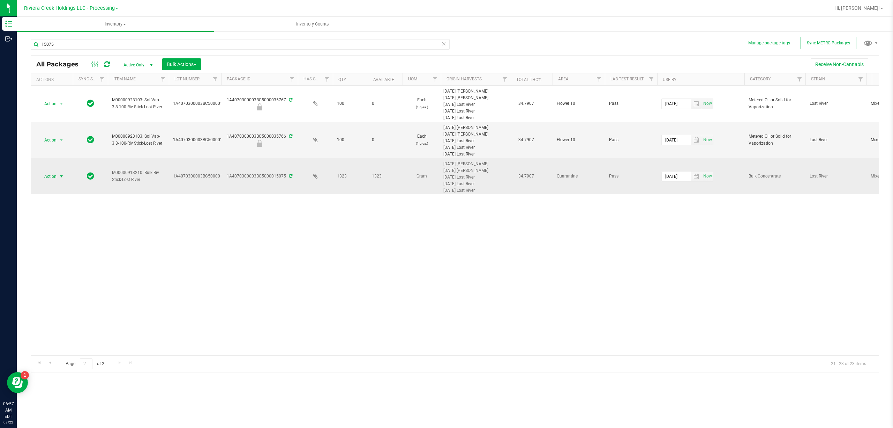
click at [65, 179] on span "select" at bounding box center [61, 176] width 9 height 10
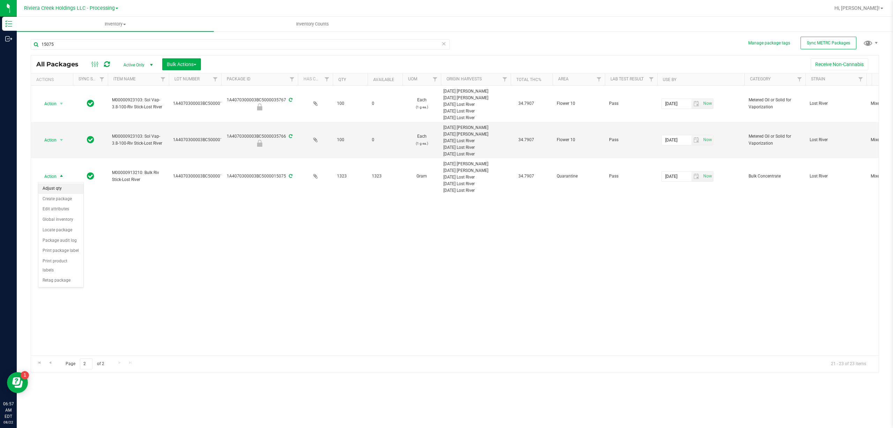
click at [67, 186] on li "Adjust qty" at bounding box center [60, 188] width 45 height 10
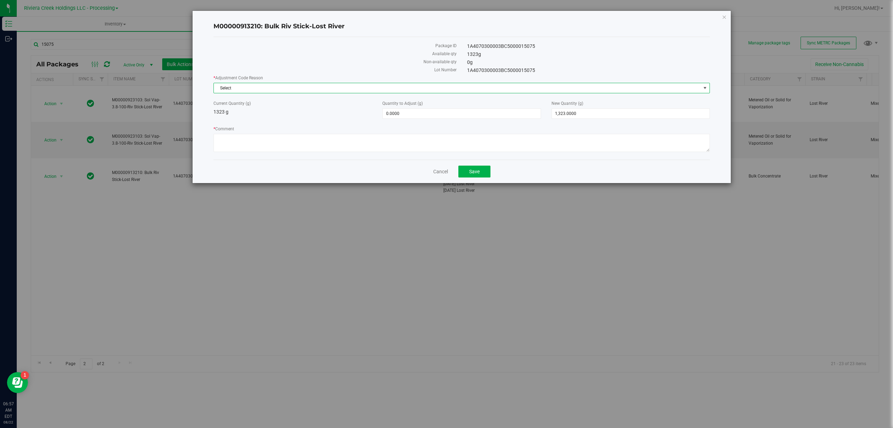
click at [240, 90] on span "Select" at bounding box center [457, 88] width 487 height 10
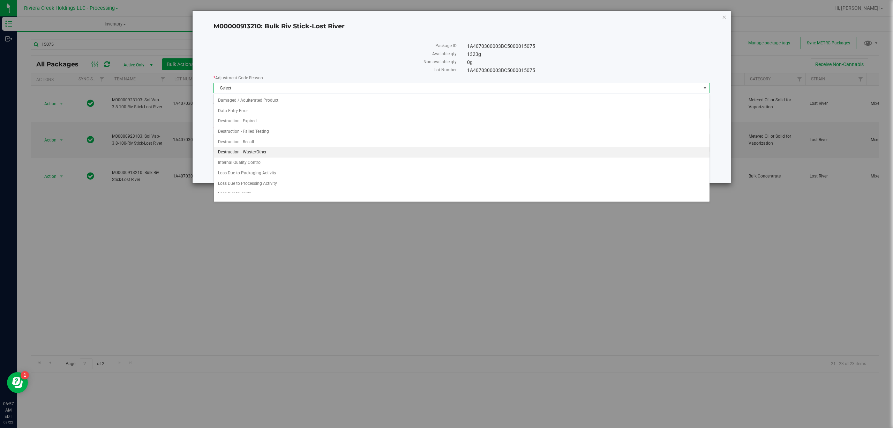
click at [271, 149] on li "Destruction - Waste/Other" at bounding box center [462, 152] width 496 height 10
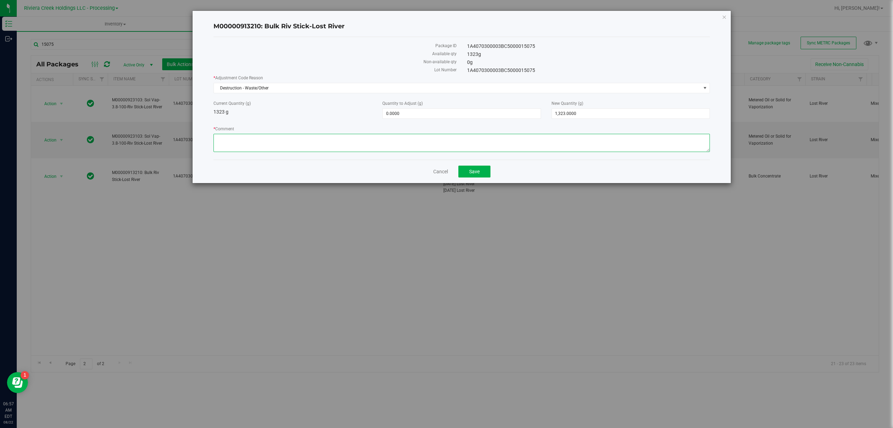
paste textarea "Packing Floor Waste"
type textarea "Packing Floor Waste"
click at [413, 111] on span "0.0000 0" at bounding box center [461, 113] width 158 height 10
click at [413, 111] on input "0" at bounding box center [462, 114] width 158 height 10
type input "-2.46"
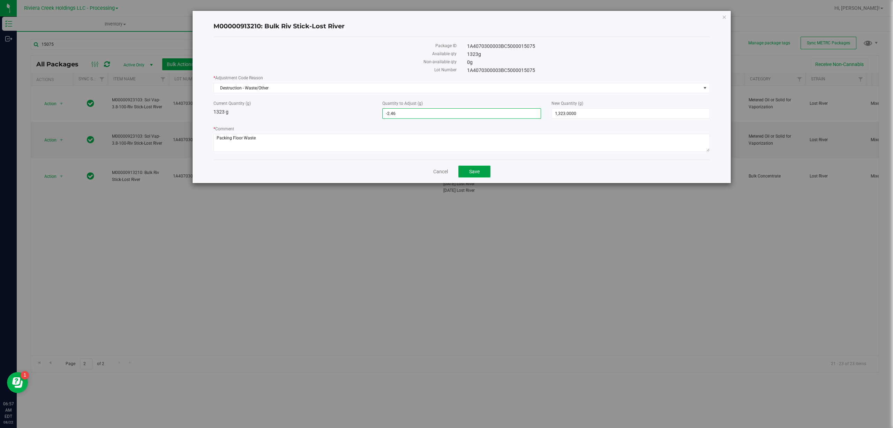
type input "-2.4600"
type input "1,320.5400"
click at [473, 173] on span "Save" at bounding box center [474, 172] width 10 height 6
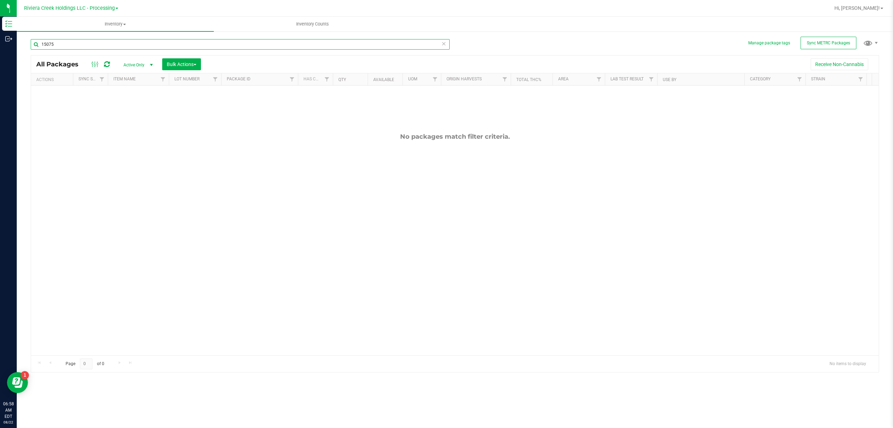
click at [59, 43] on input "15075" at bounding box center [240, 44] width 419 height 10
type input "15007"
click at [138, 65] on span "Active Only" at bounding box center [137, 65] width 38 height 10
click at [138, 105] on li "All" at bounding box center [137, 107] width 38 height 10
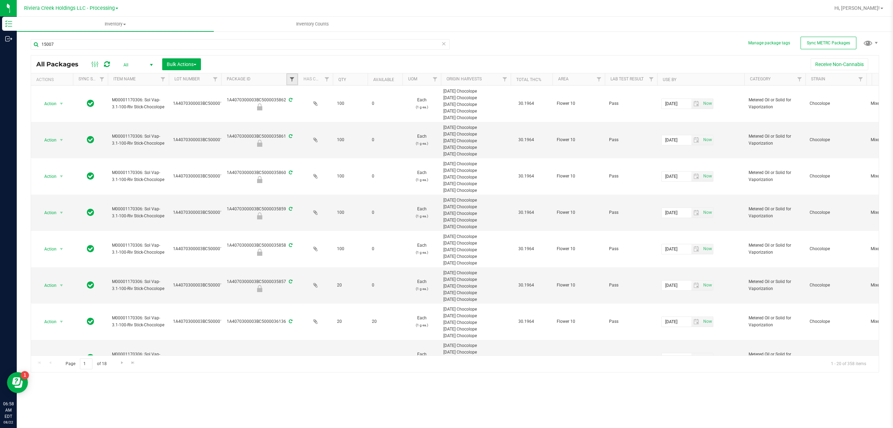
click at [295, 77] on span "Filter" at bounding box center [292, 79] width 6 height 6
type input "15007"
click at [307, 108] on button "Filter" at bounding box center [308, 113] width 34 height 15
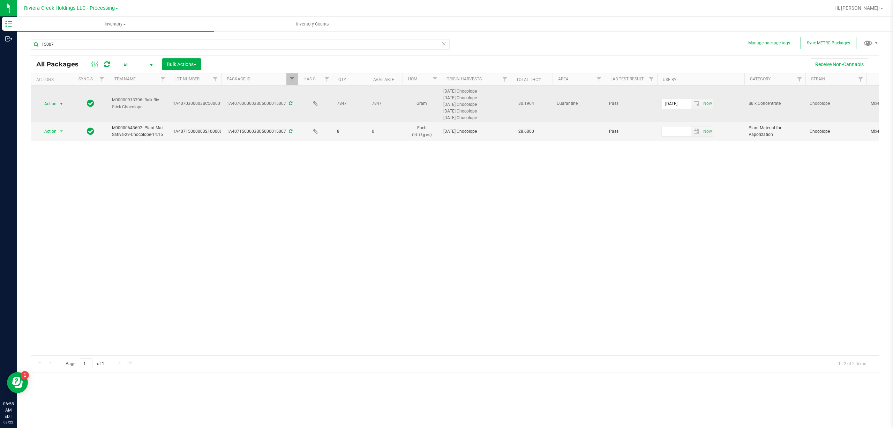
click at [56, 101] on span "Action" at bounding box center [47, 104] width 19 height 10
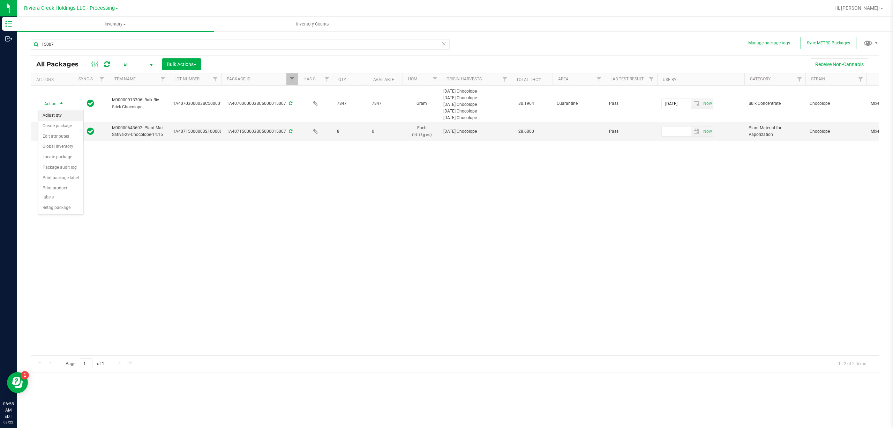
click at [65, 118] on li "Adjust qty" at bounding box center [60, 115] width 45 height 10
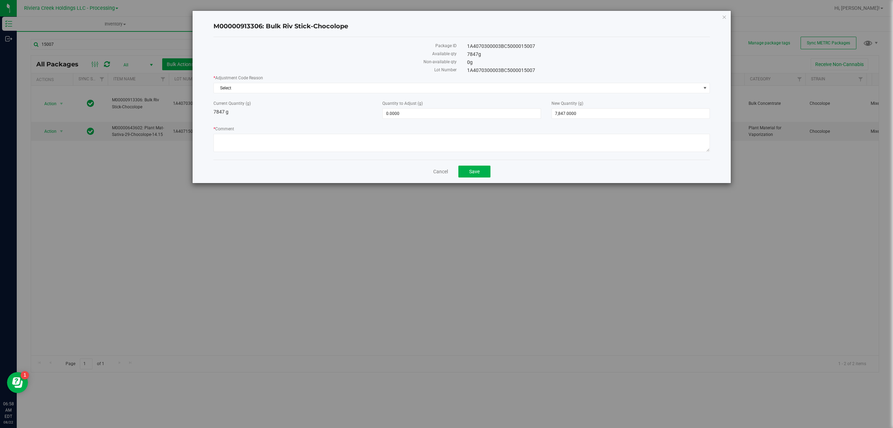
click at [246, 81] on div "* Adjustment Code Reason Select Select Damaged / Adulterated Product Data Entry…" at bounding box center [462, 84] width 497 height 18
click at [245, 84] on span "Select" at bounding box center [457, 88] width 487 height 10
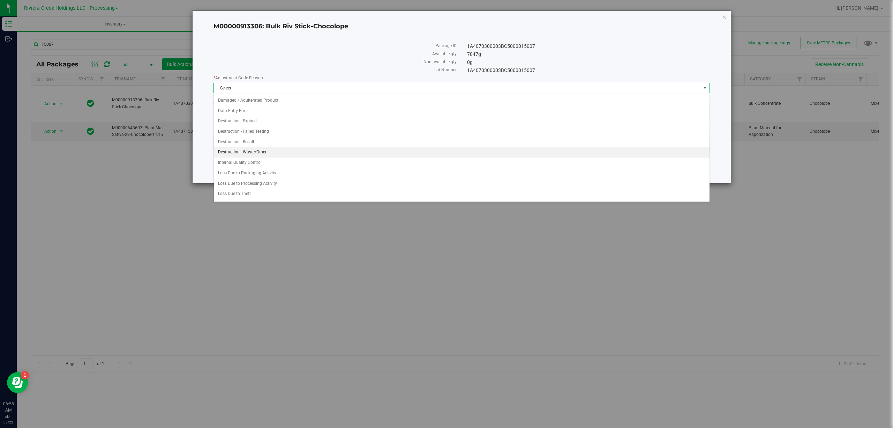
click at [265, 151] on li "Destruction - Waste/Other" at bounding box center [462, 152] width 496 height 10
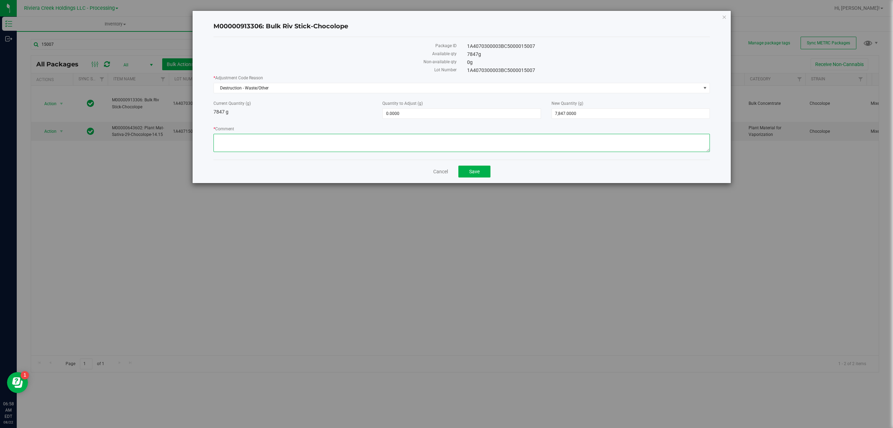
paste textarea "Packing Floor Waste"
type textarea "Packing Floor Waste"
click at [390, 118] on span "0.0000 0" at bounding box center [461, 113] width 158 height 10
click at [390, 118] on input "0" at bounding box center [462, 114] width 158 height 10
type input "-2.46"
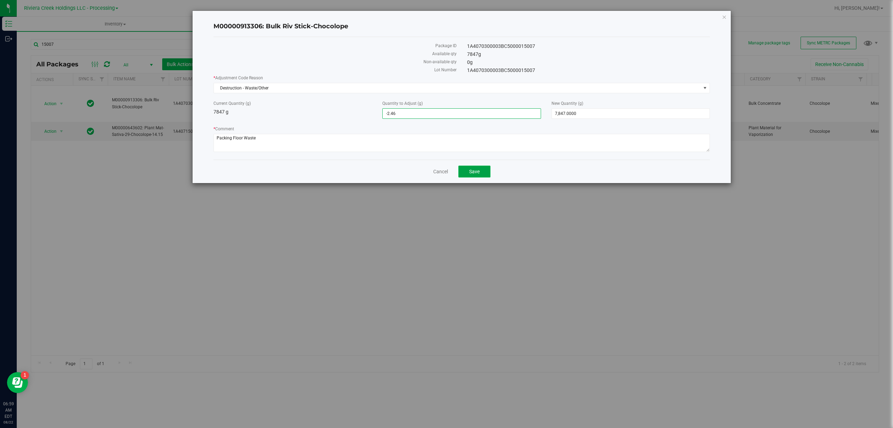
type input "-2.4600"
type input "7,844.5400"
click at [471, 174] on span "Save" at bounding box center [474, 172] width 10 height 6
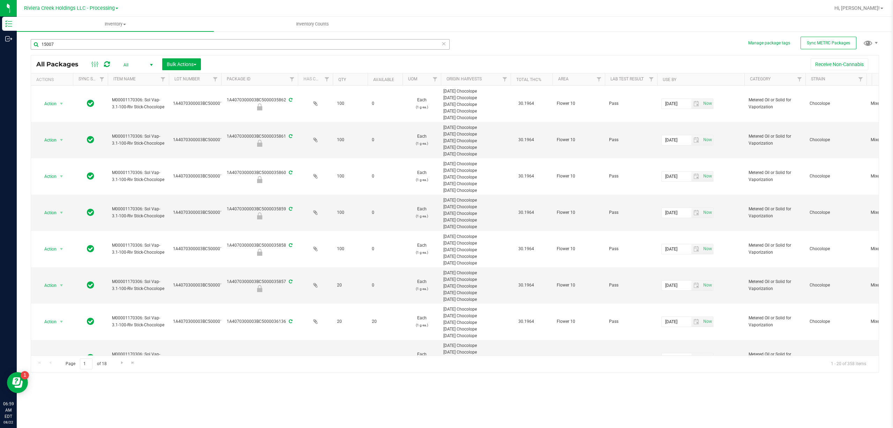
click at [70, 48] on div "15007" at bounding box center [240, 47] width 419 height 16
click at [70, 48] on input "15007" at bounding box center [240, 44] width 419 height 10
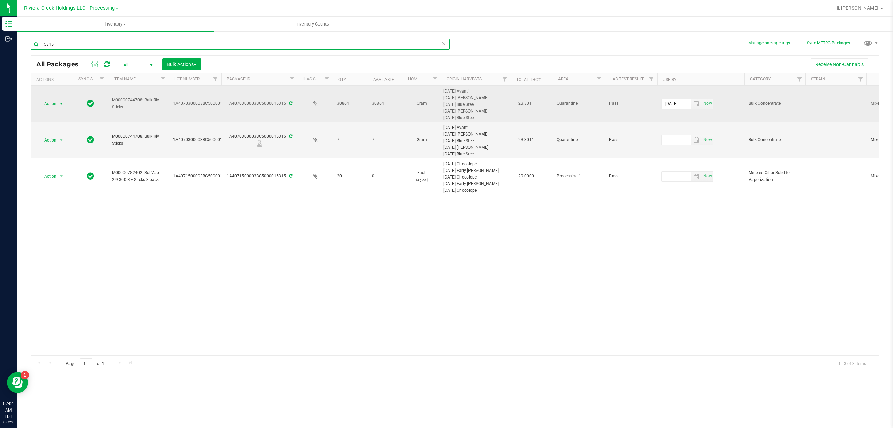
type input "15315"
click at [58, 101] on span "select" at bounding box center [61, 104] width 9 height 10
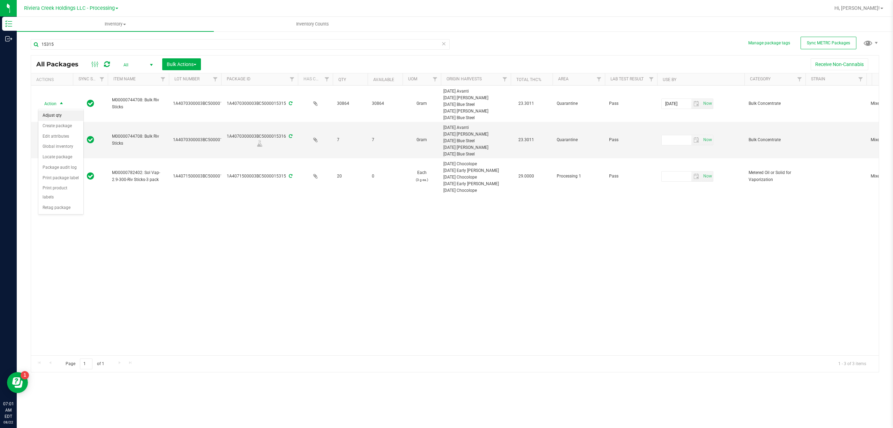
click at [63, 116] on li "Adjust qty" at bounding box center [60, 115] width 45 height 10
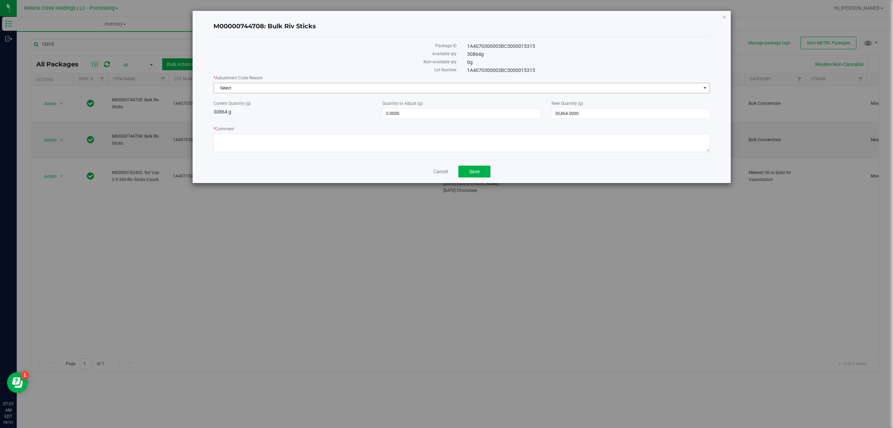
click at [269, 89] on span "Select" at bounding box center [457, 88] width 487 height 10
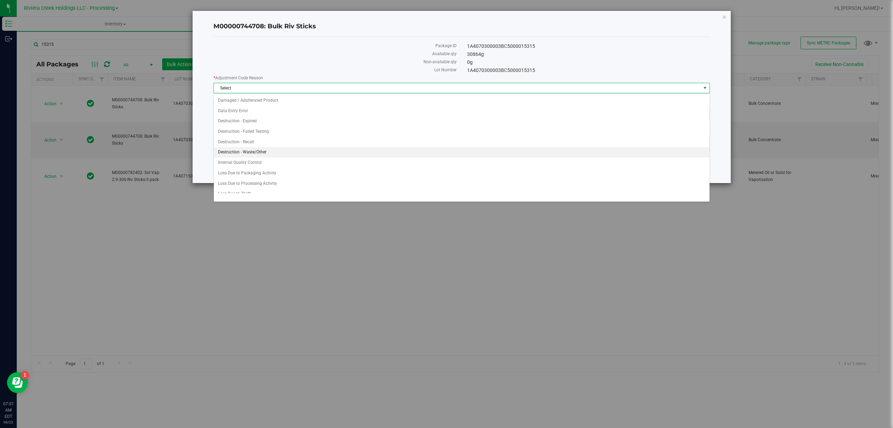
click at [275, 151] on li "Destruction - Waste/Other" at bounding box center [462, 152] width 496 height 10
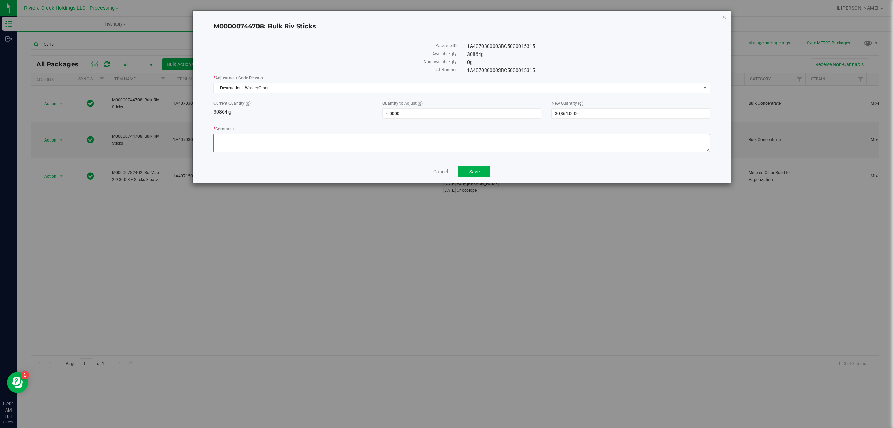
paste textarea "Packing Floor Waste"
type textarea "Packing Floor Waste"
click at [397, 114] on span "0.0000 0" at bounding box center [461, 113] width 158 height 10
click at [397, 114] on input "0" at bounding box center [462, 114] width 158 height 10
type input "-2.46"
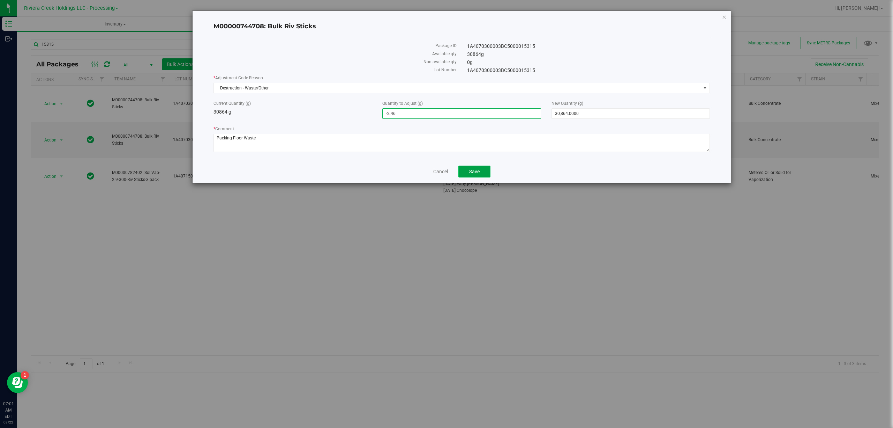
type input "-2.4600"
type input "30,861.5400"
click at [485, 172] on button "Save" at bounding box center [475, 171] width 32 height 12
